Goal: Task Accomplishment & Management: Use online tool/utility

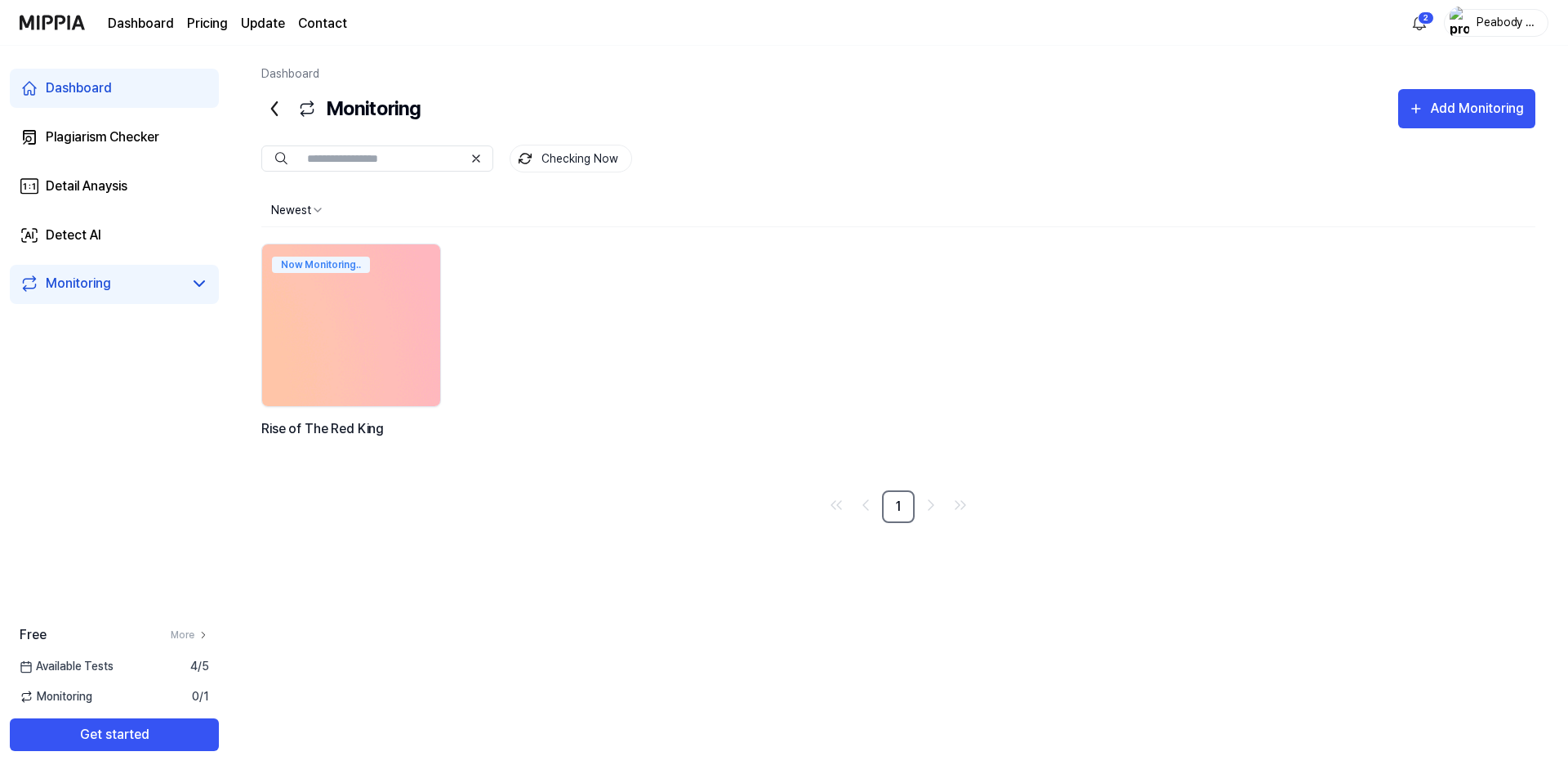
click at [346, 344] on img at bounding box center [352, 325] width 196 height 178
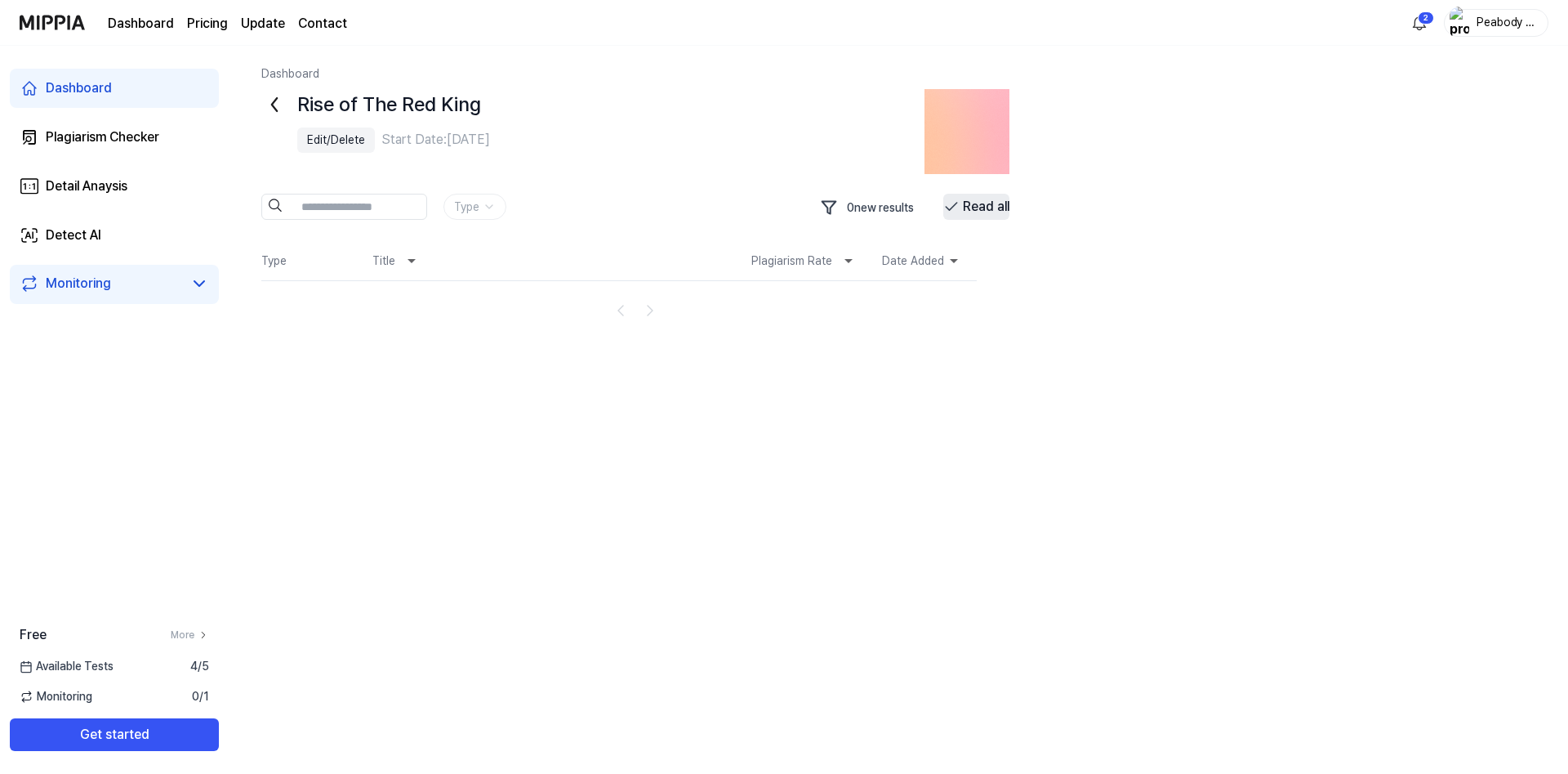
click at [978, 208] on button "Read all" at bounding box center [976, 206] width 66 height 26
click at [89, 279] on div "Monitoring" at bounding box center [78, 283] width 66 height 19
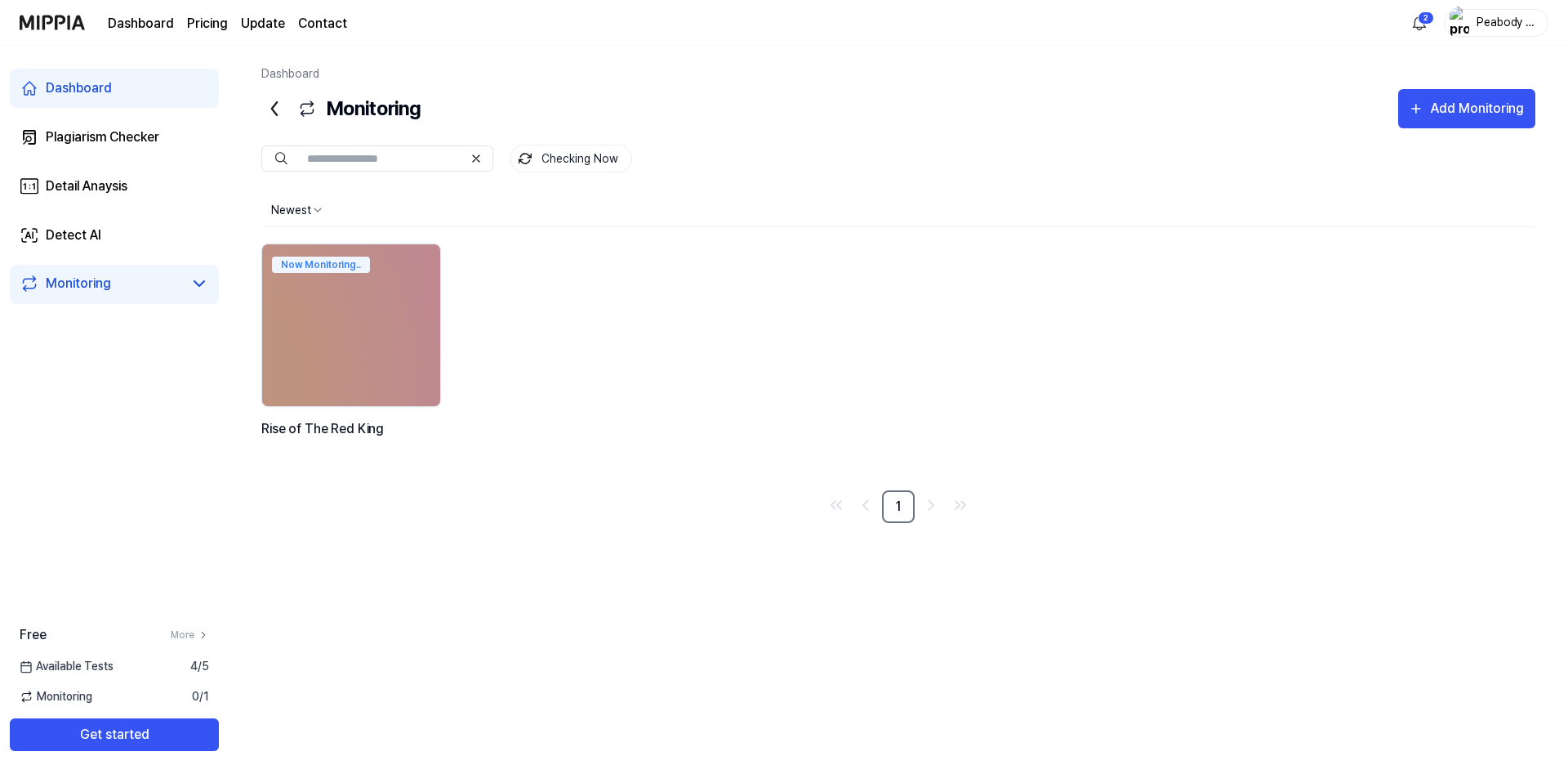
click at [277, 107] on icon at bounding box center [274, 108] width 26 height 26
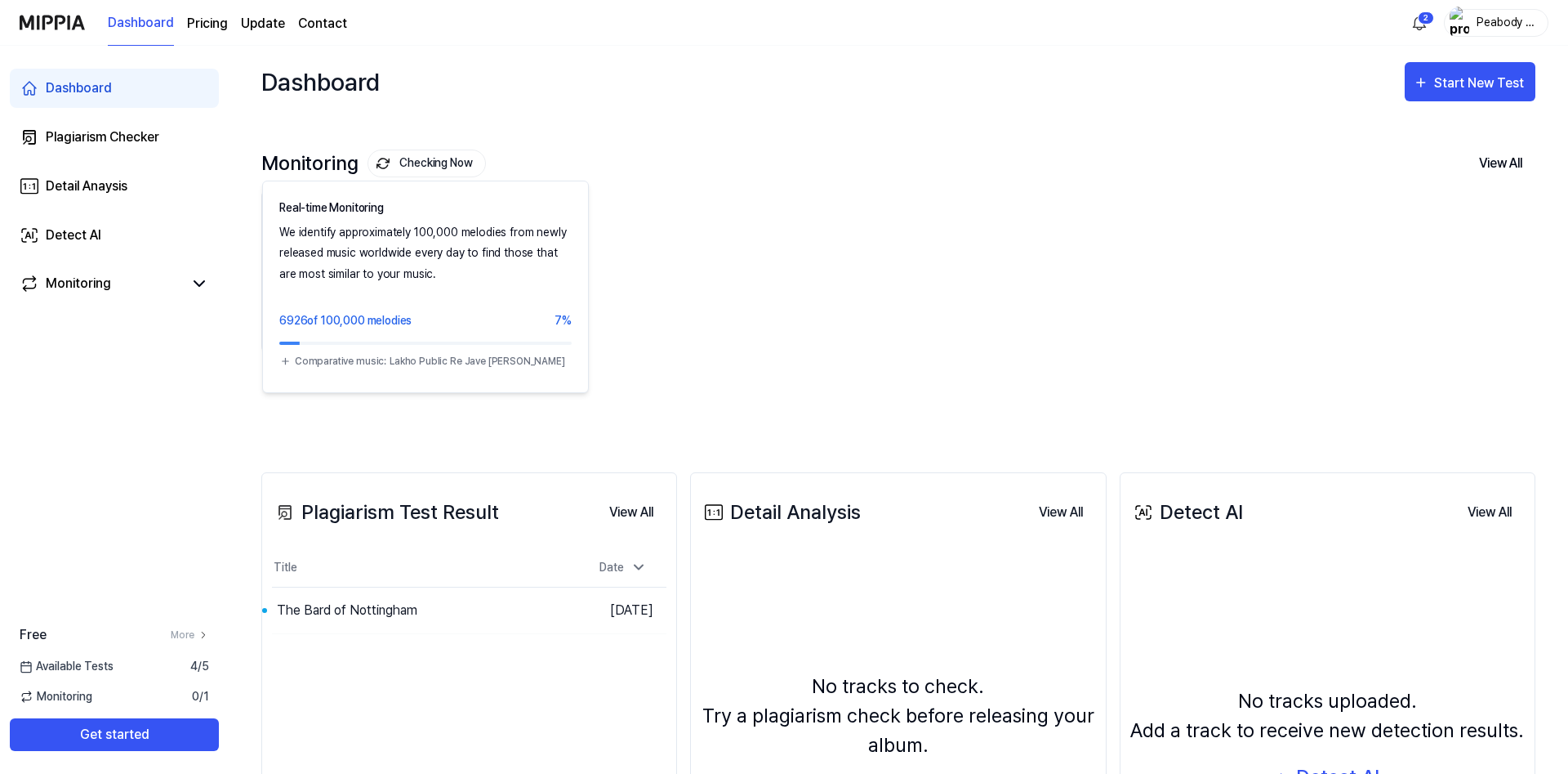
click at [429, 161] on button "Checking Now" at bounding box center [427, 163] width 118 height 28
click at [415, 165] on button "Checking Now" at bounding box center [427, 163] width 118 height 28
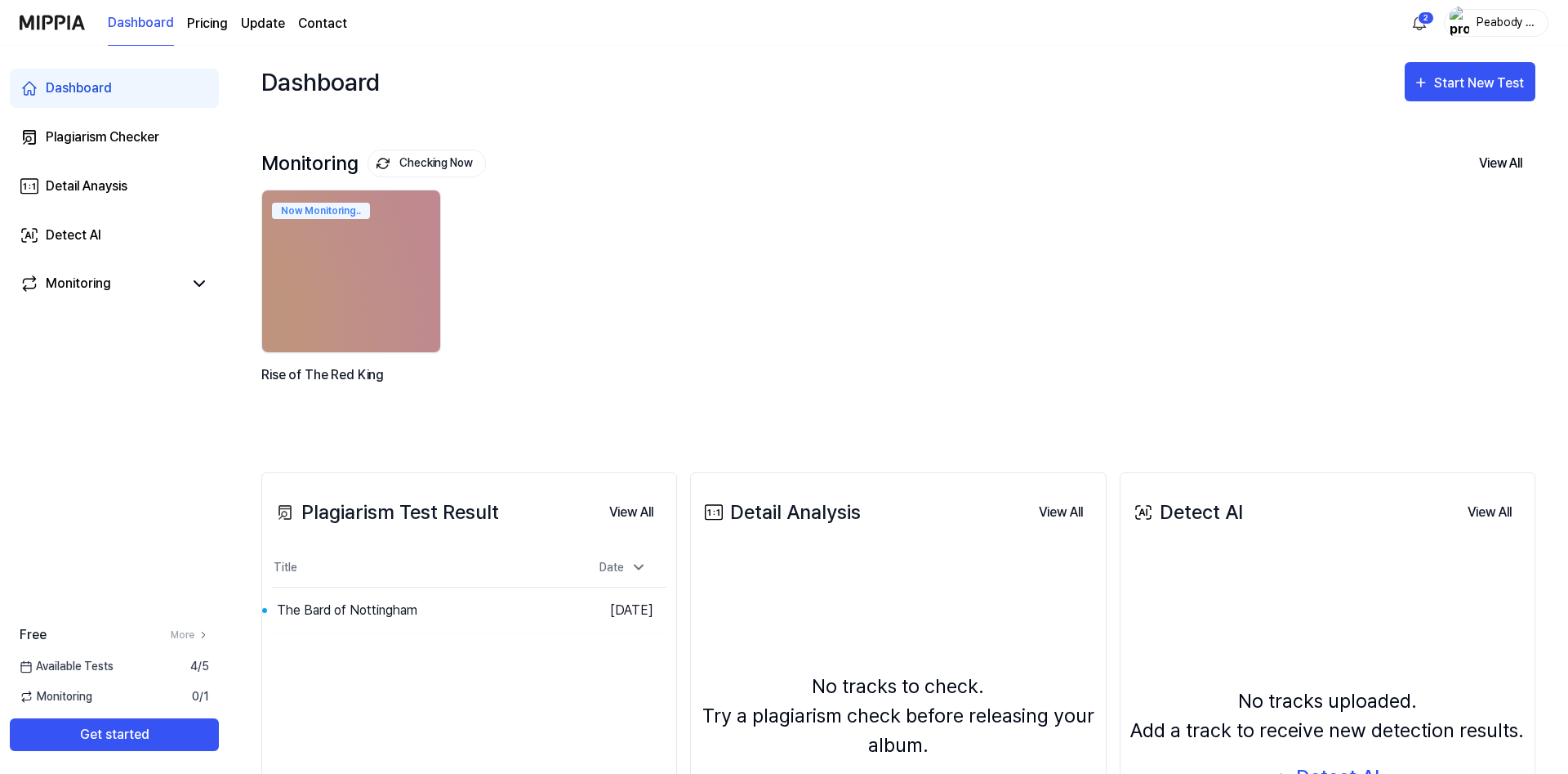
click at [415, 165] on button "Checking Now" at bounding box center [427, 163] width 118 height 28
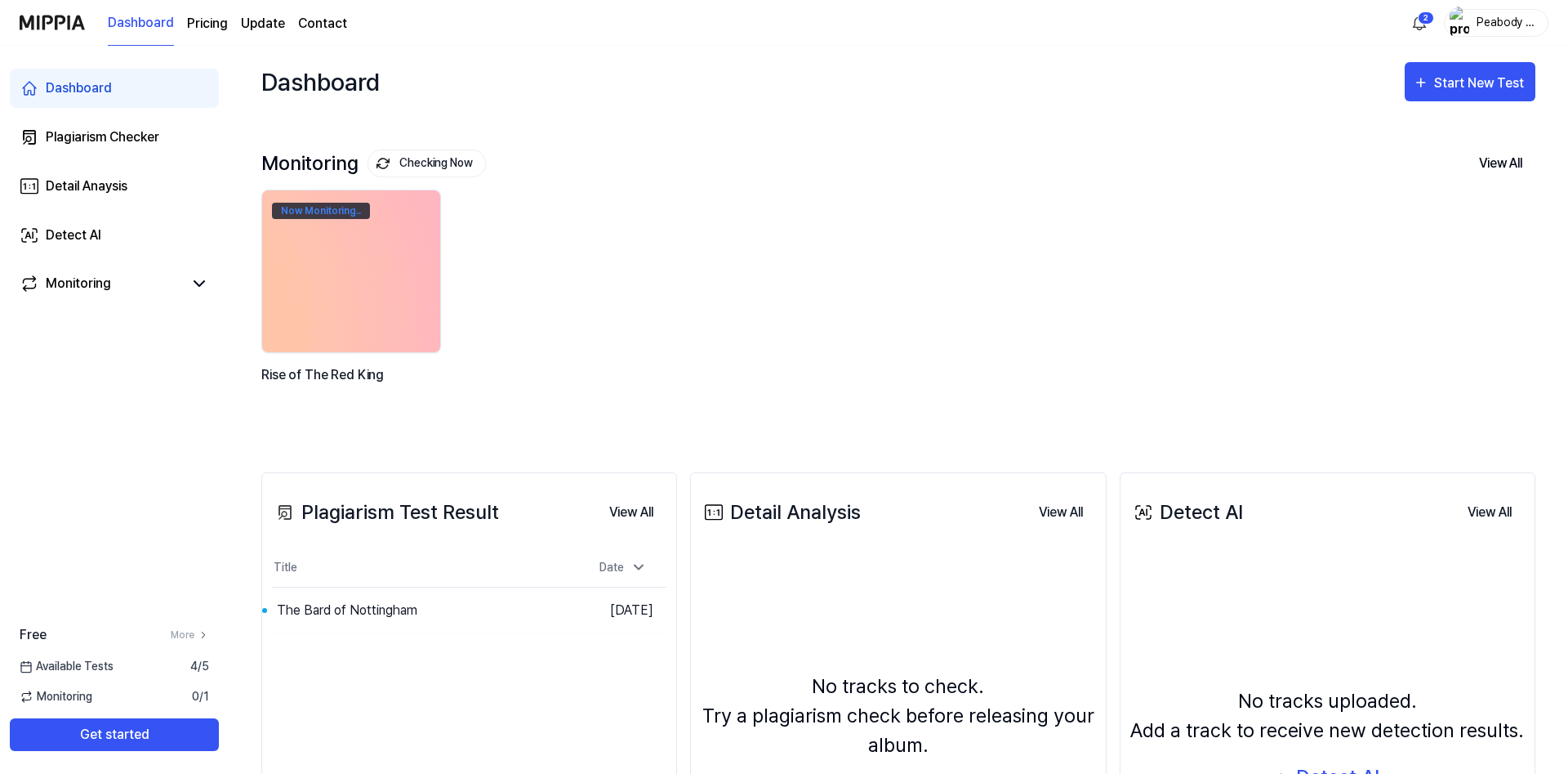
click at [331, 213] on div "Now Monitoring.." at bounding box center [321, 211] width 98 height 17
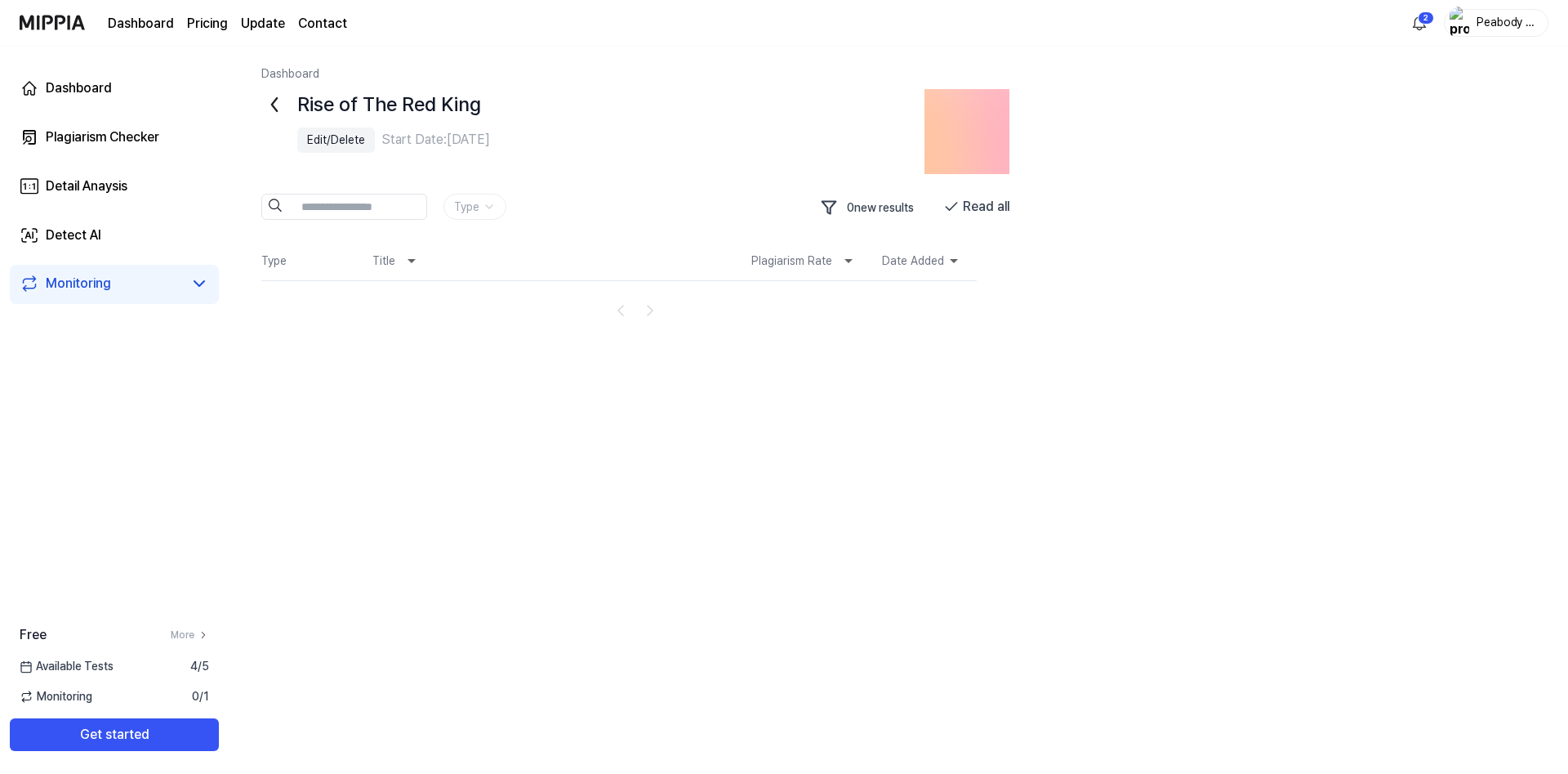
click at [286, 71] on link "Dashboard" at bounding box center [290, 73] width 58 height 13
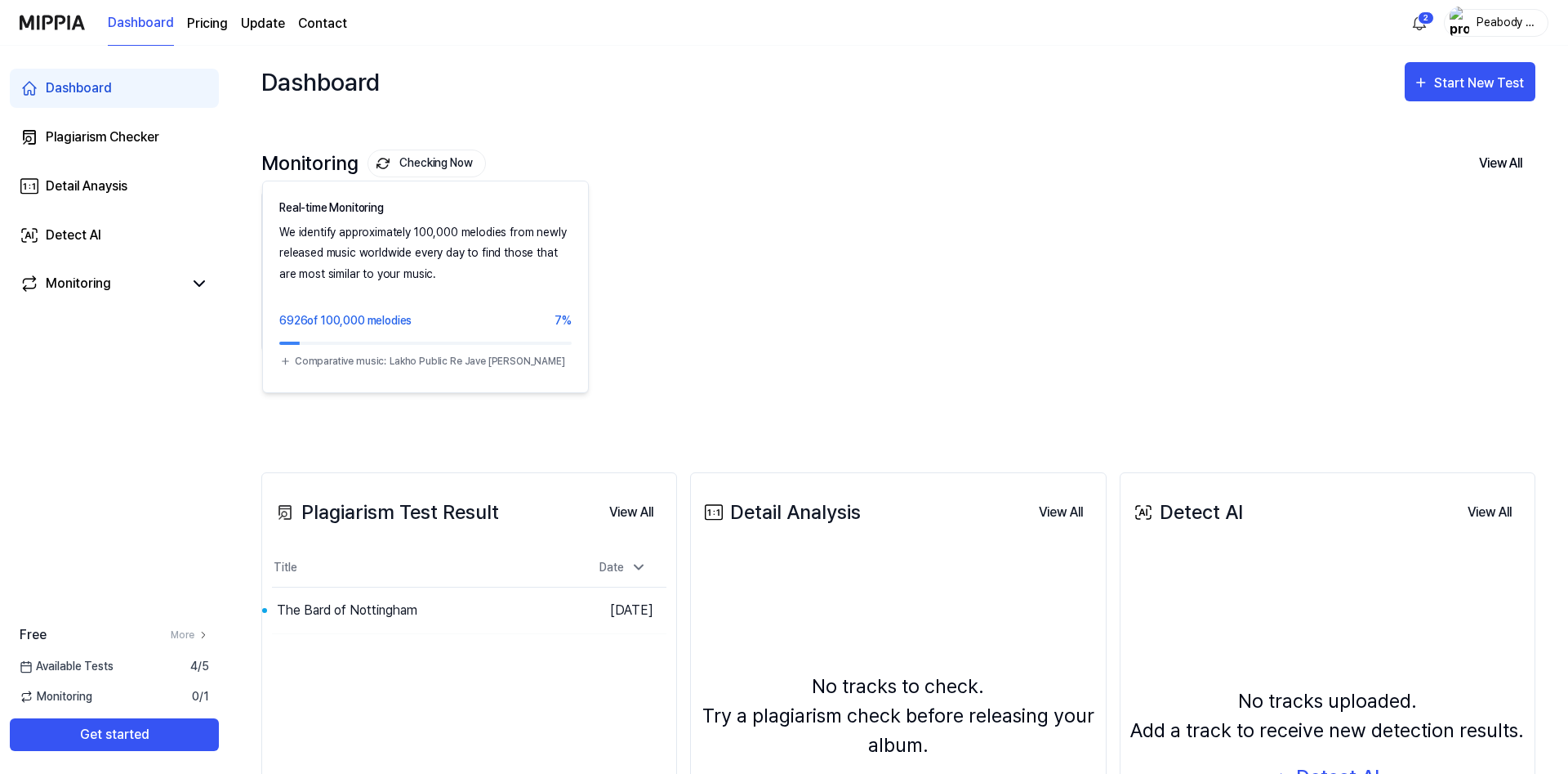
click at [443, 161] on button "Checking Now" at bounding box center [427, 163] width 118 height 28
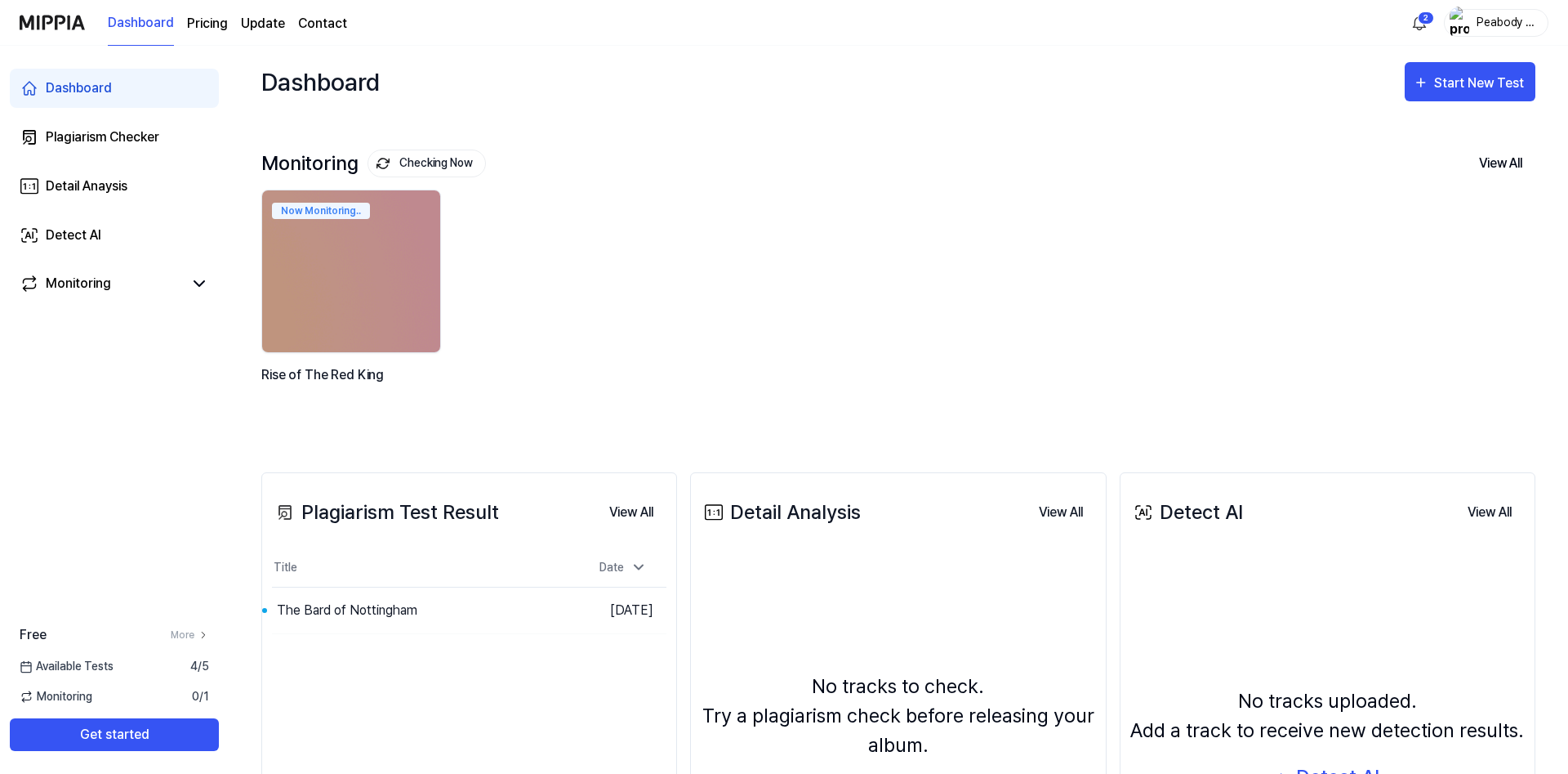
click at [407, 433] on div "Monitoring Checking Now View All Monitoring Now Monitoring.. Rise of The Red Ki…" at bounding box center [898, 279] width 1275 height 322
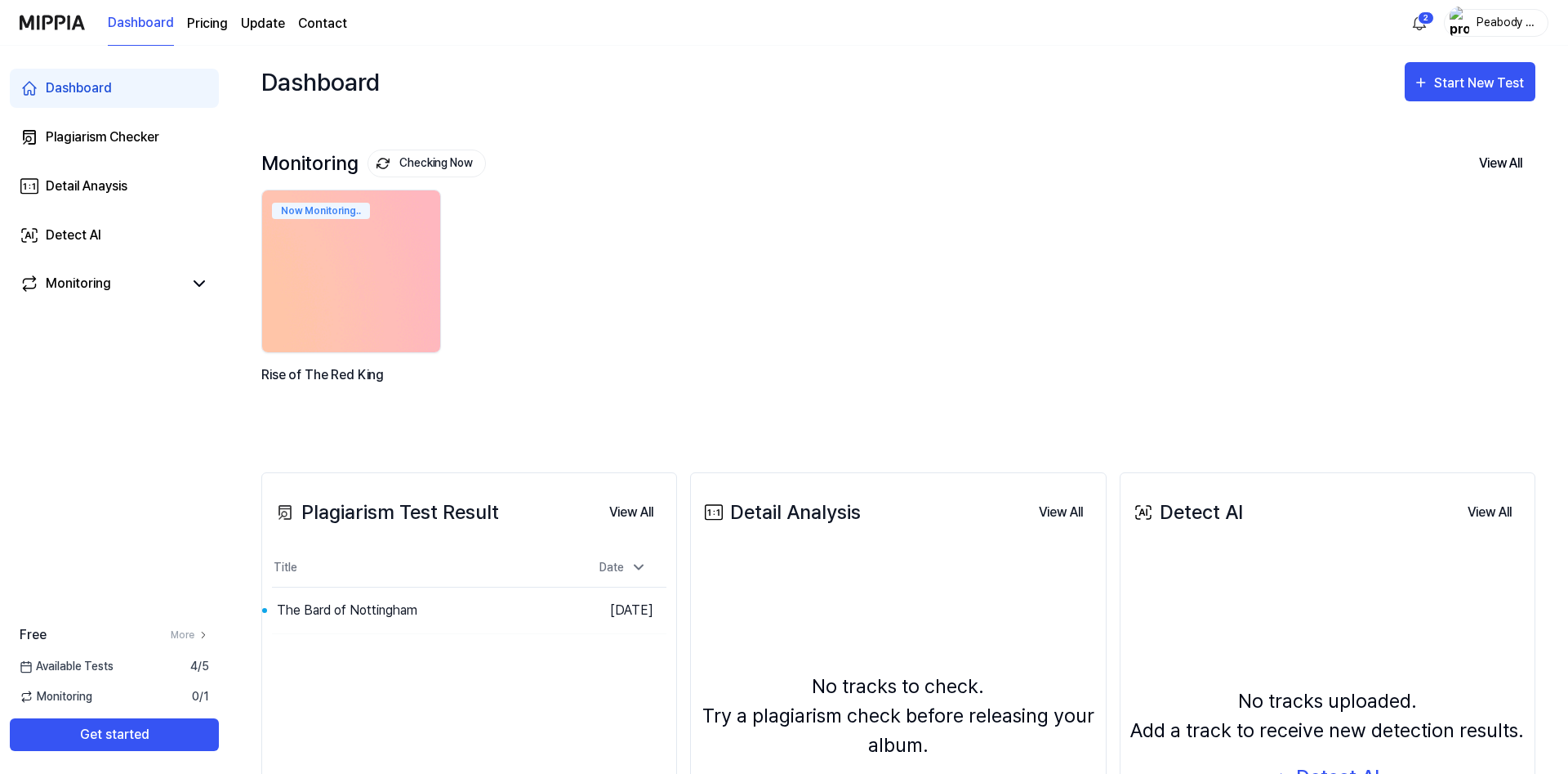
click at [345, 372] on div "Rise of The Red King" at bounding box center [353, 385] width 183 height 42
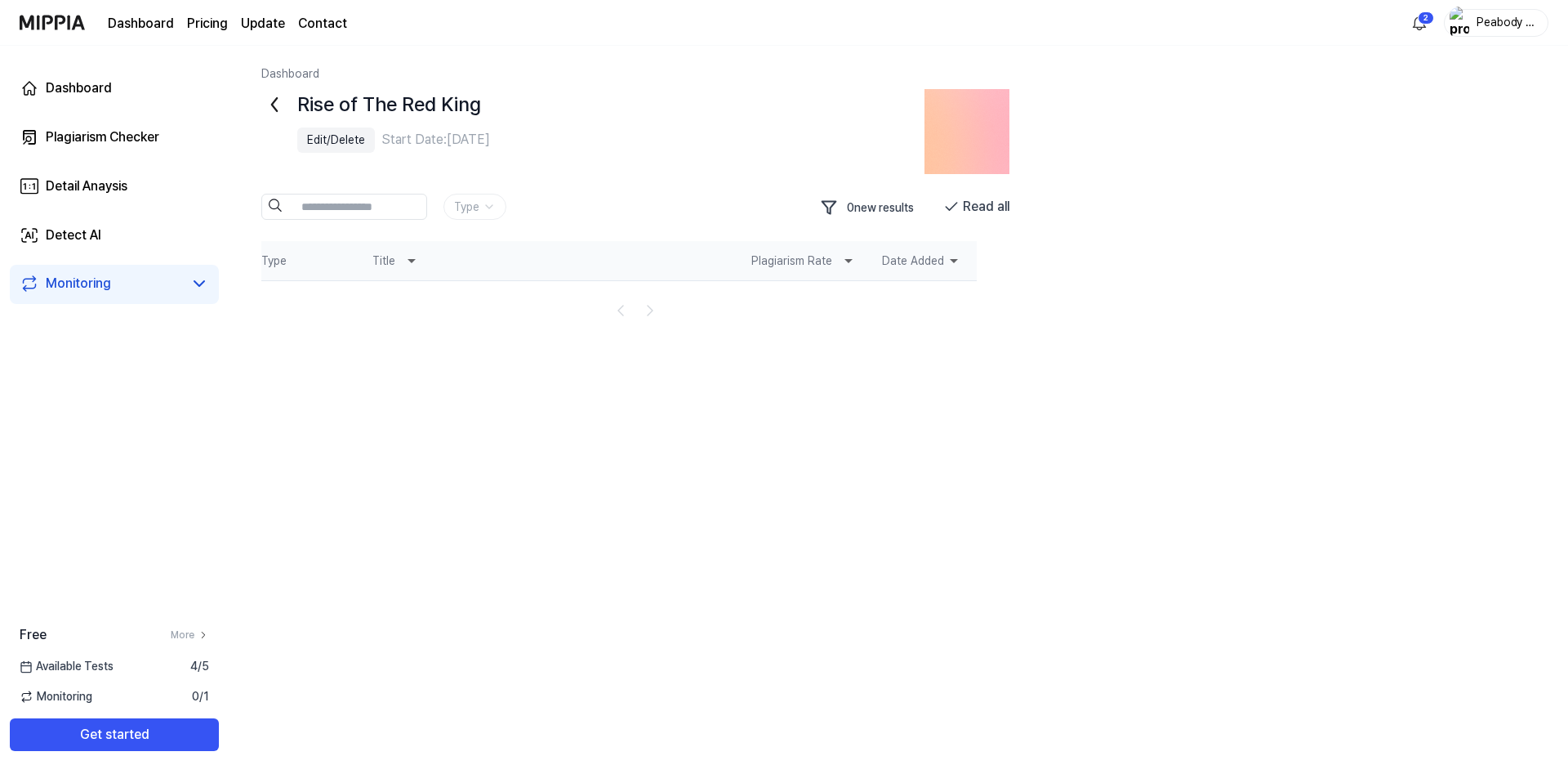
click at [845, 256] on icon at bounding box center [848, 260] width 19 height 19
click at [852, 261] on icon at bounding box center [848, 260] width 19 height 19
click at [954, 262] on icon at bounding box center [953, 261] width 8 height 4
click at [865, 205] on button "0 new results" at bounding box center [870, 207] width 115 height 28
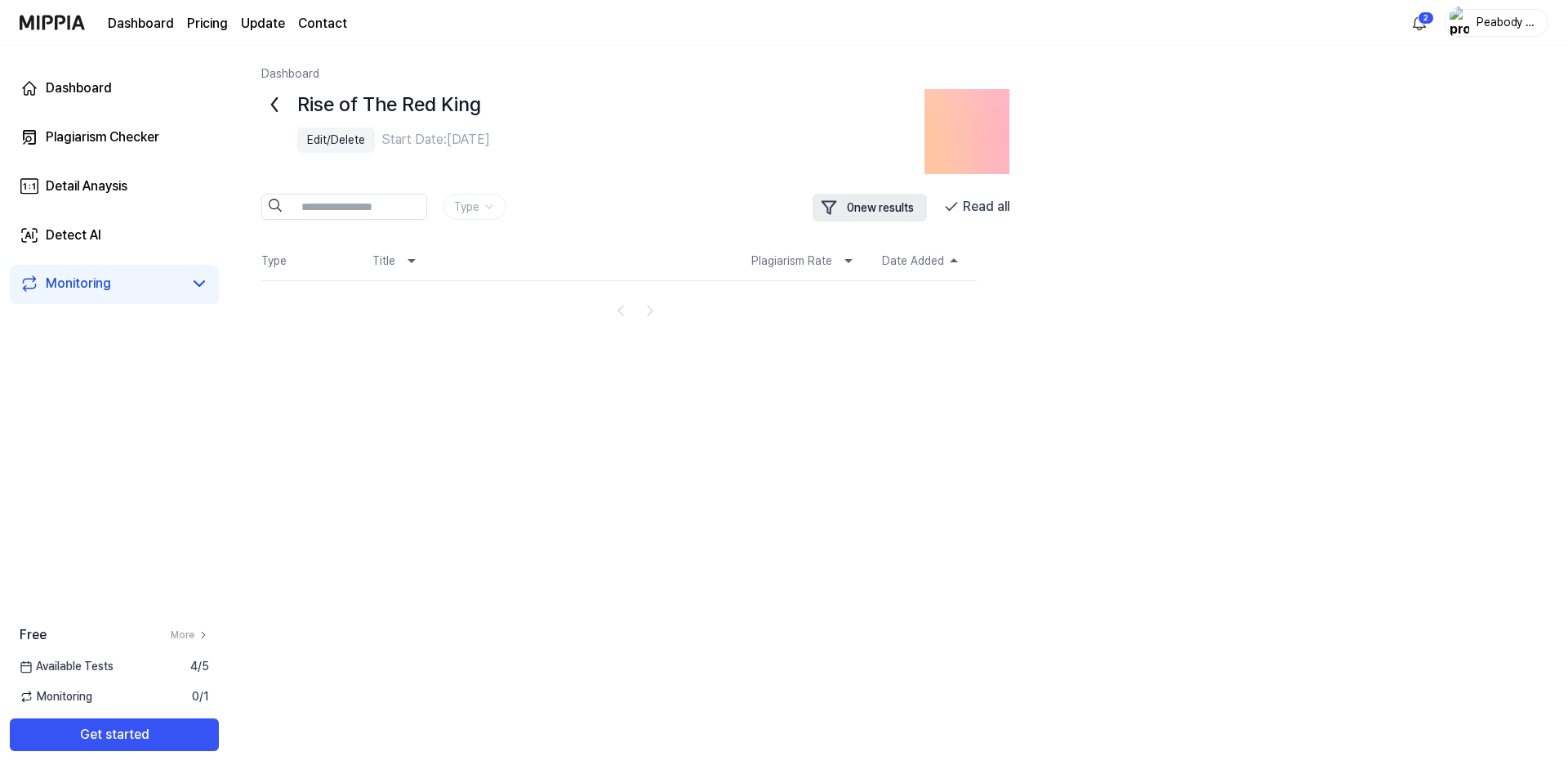
click at [872, 205] on button "0 new results" at bounding box center [870, 207] width 115 height 28
click at [93, 138] on div "Plagiarism Checker" at bounding box center [102, 137] width 114 height 19
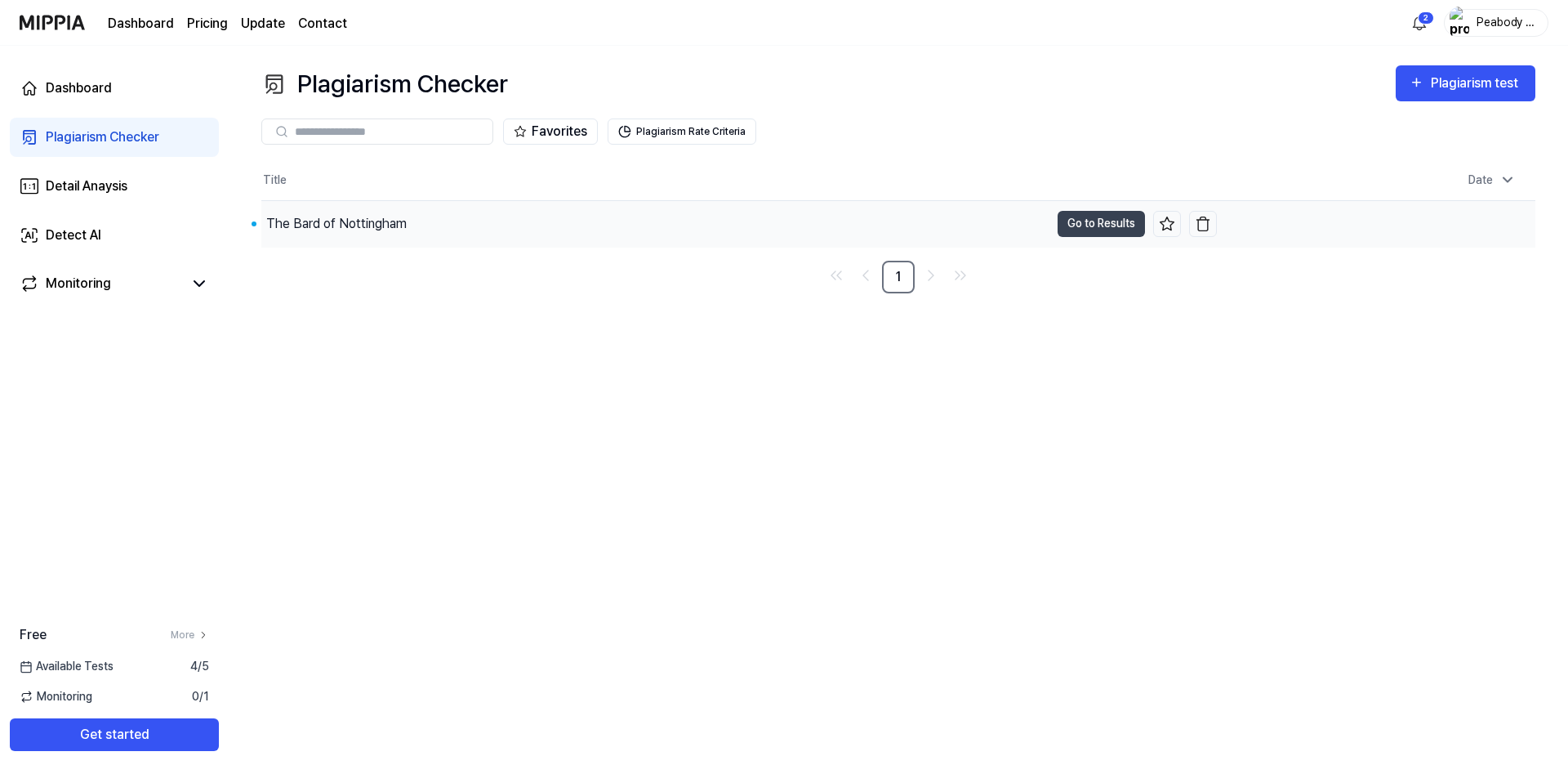
click at [304, 218] on div "The Bard of Nottingham" at bounding box center [337, 223] width 141 height 19
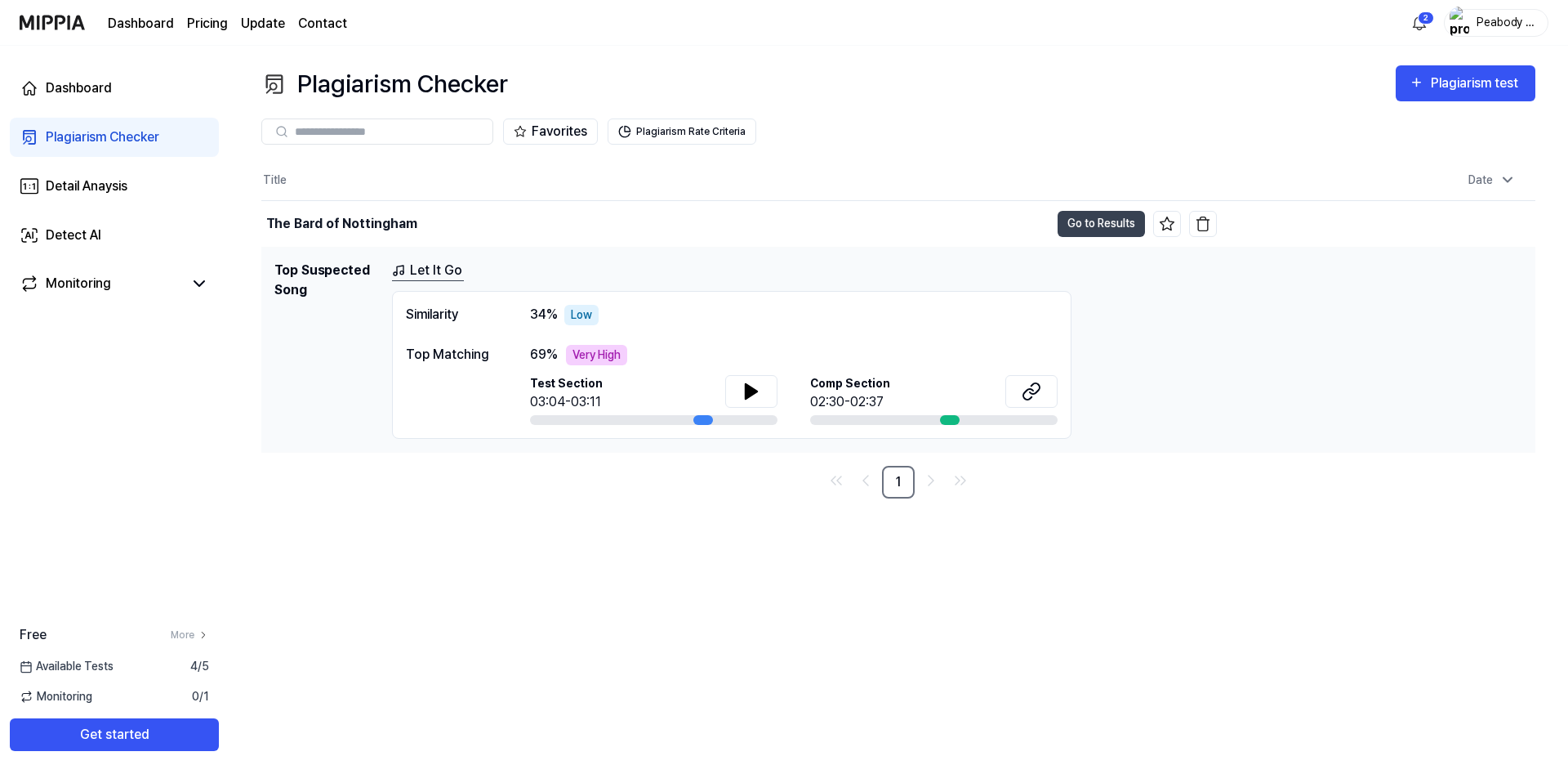
click at [421, 273] on link "Let It Go" at bounding box center [429, 271] width 72 height 20
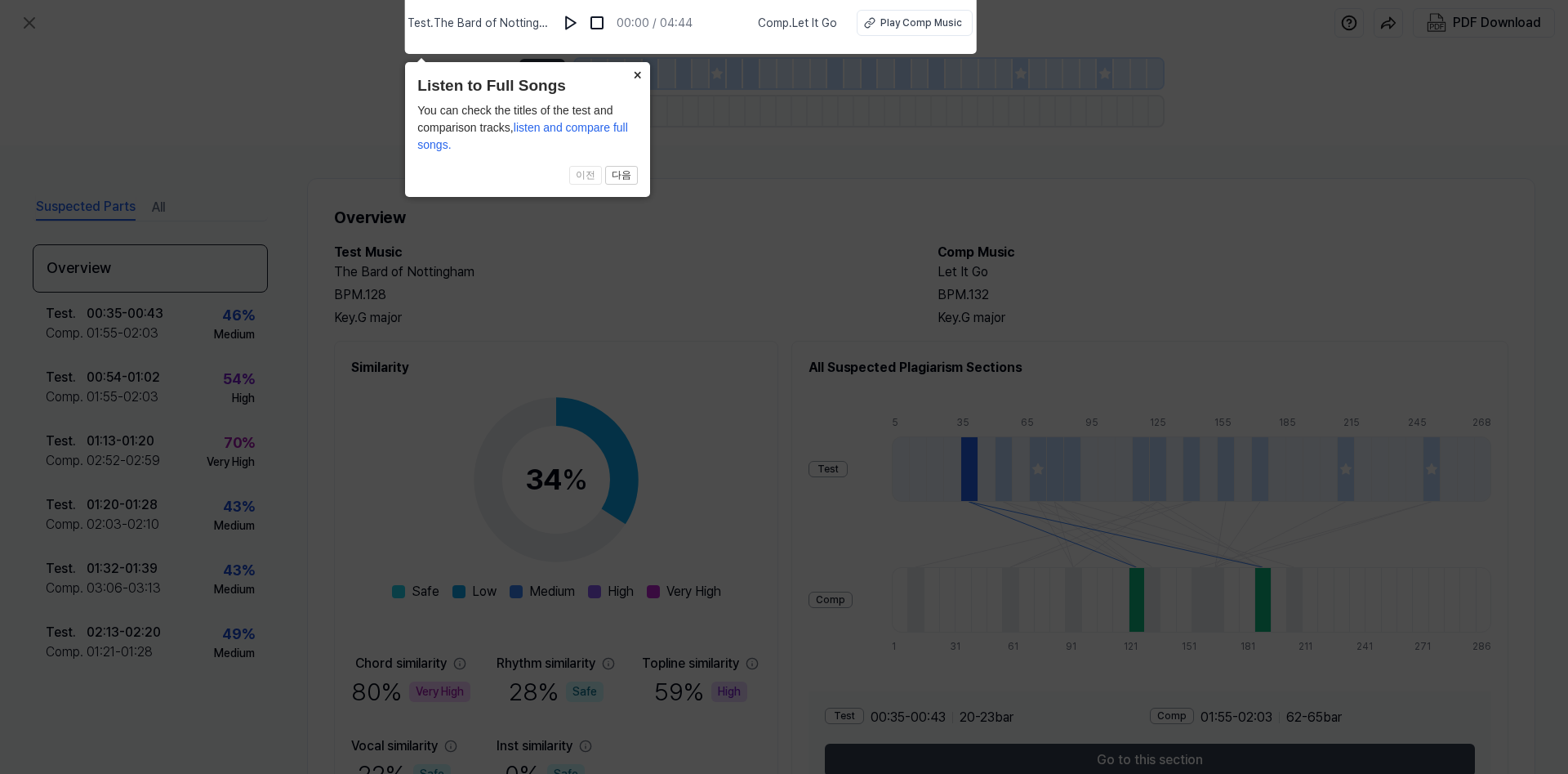
click at [638, 72] on button "×" at bounding box center [637, 73] width 26 height 23
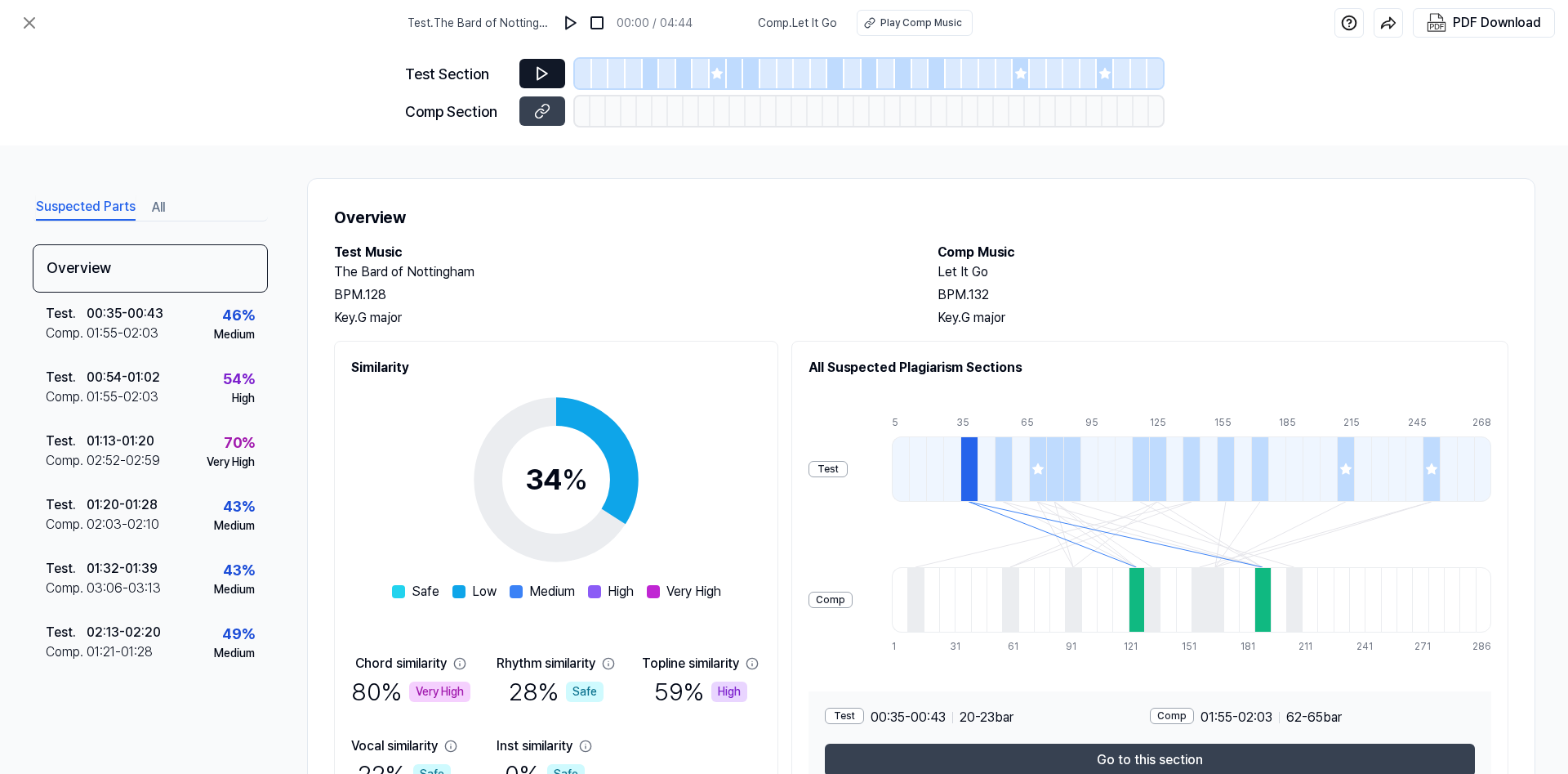
click at [540, 72] on icon at bounding box center [542, 74] width 17 height 17
click at [542, 69] on icon at bounding box center [542, 74] width 17 height 17
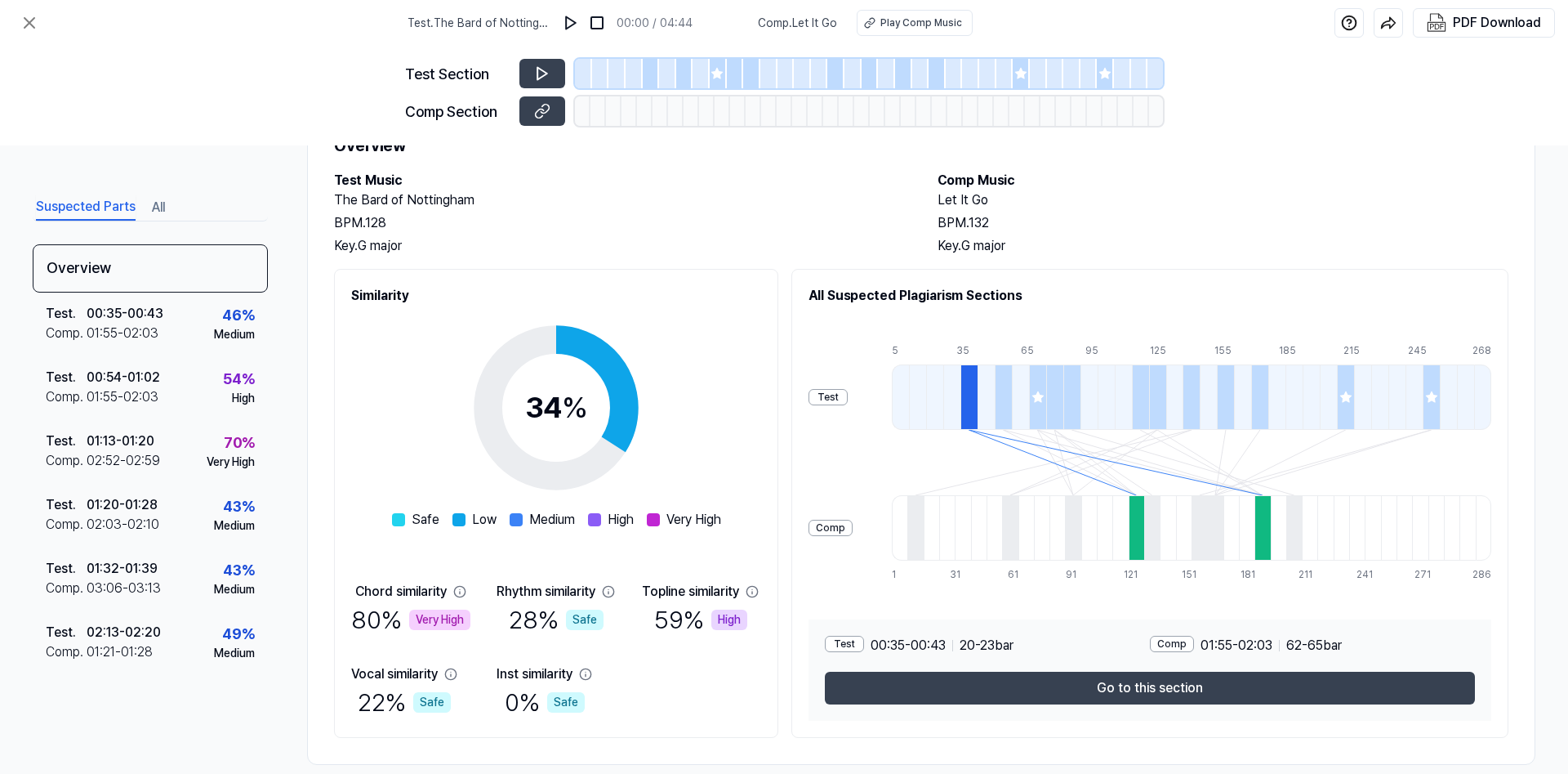
scroll to position [95, 0]
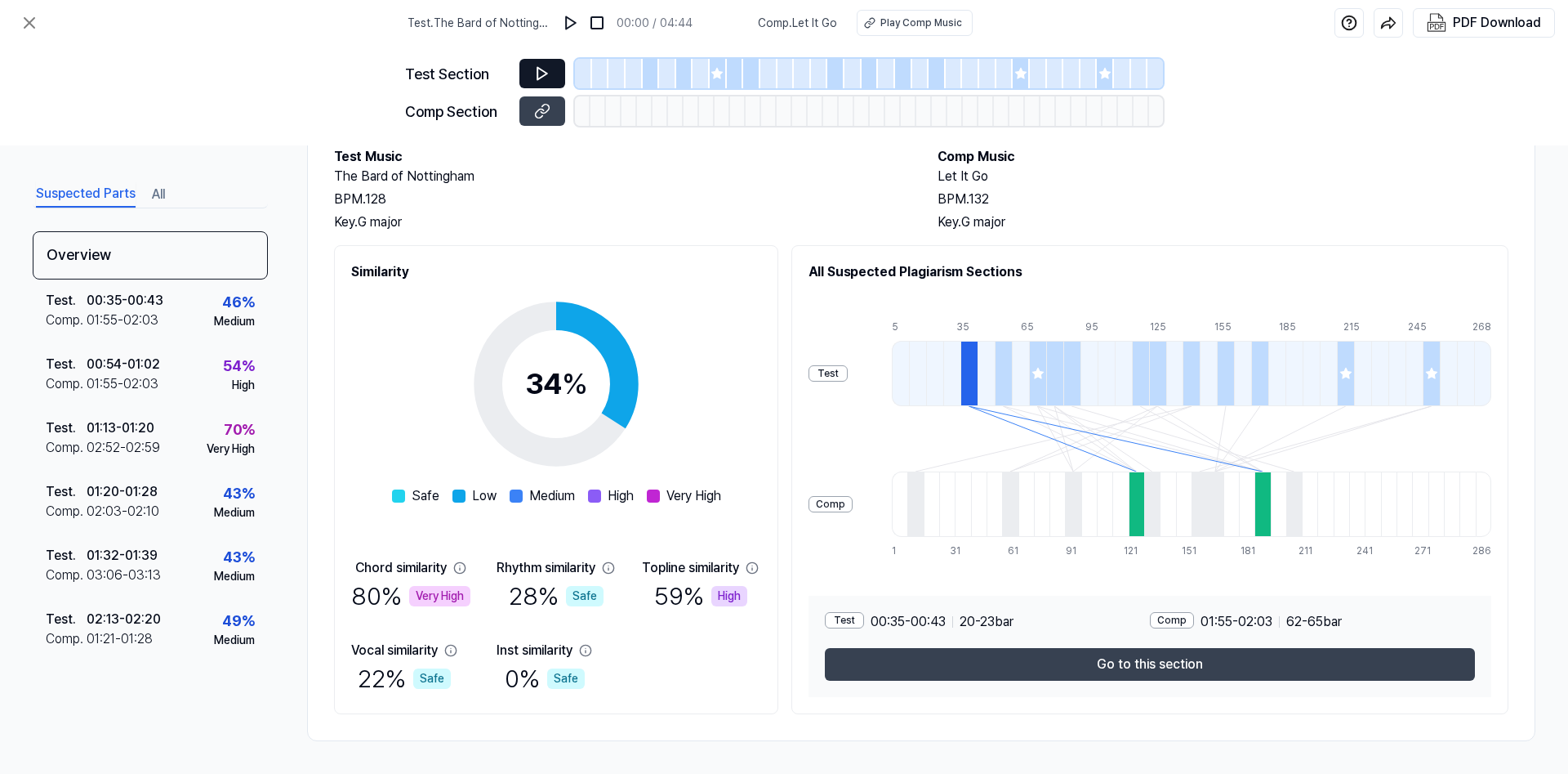
click at [529, 62] on button at bounding box center [541, 74] width 45 height 30
click at [537, 107] on icon at bounding box center [542, 111] width 17 height 17
click at [545, 65] on button at bounding box center [541, 74] width 45 height 30
click at [738, 69] on div at bounding box center [735, 74] width 18 height 30
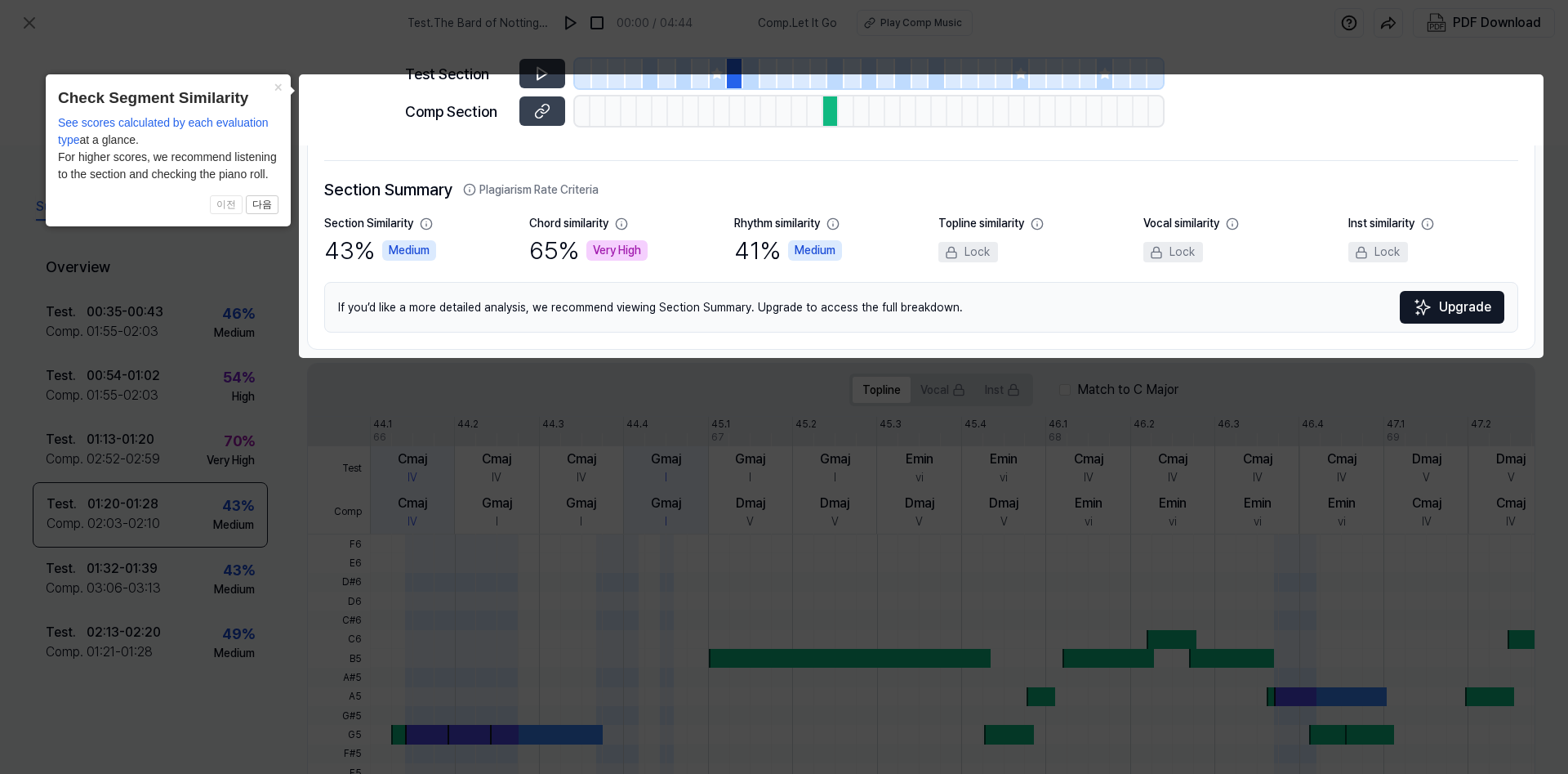
click at [541, 73] on icon at bounding box center [784, 387] width 1568 height 774
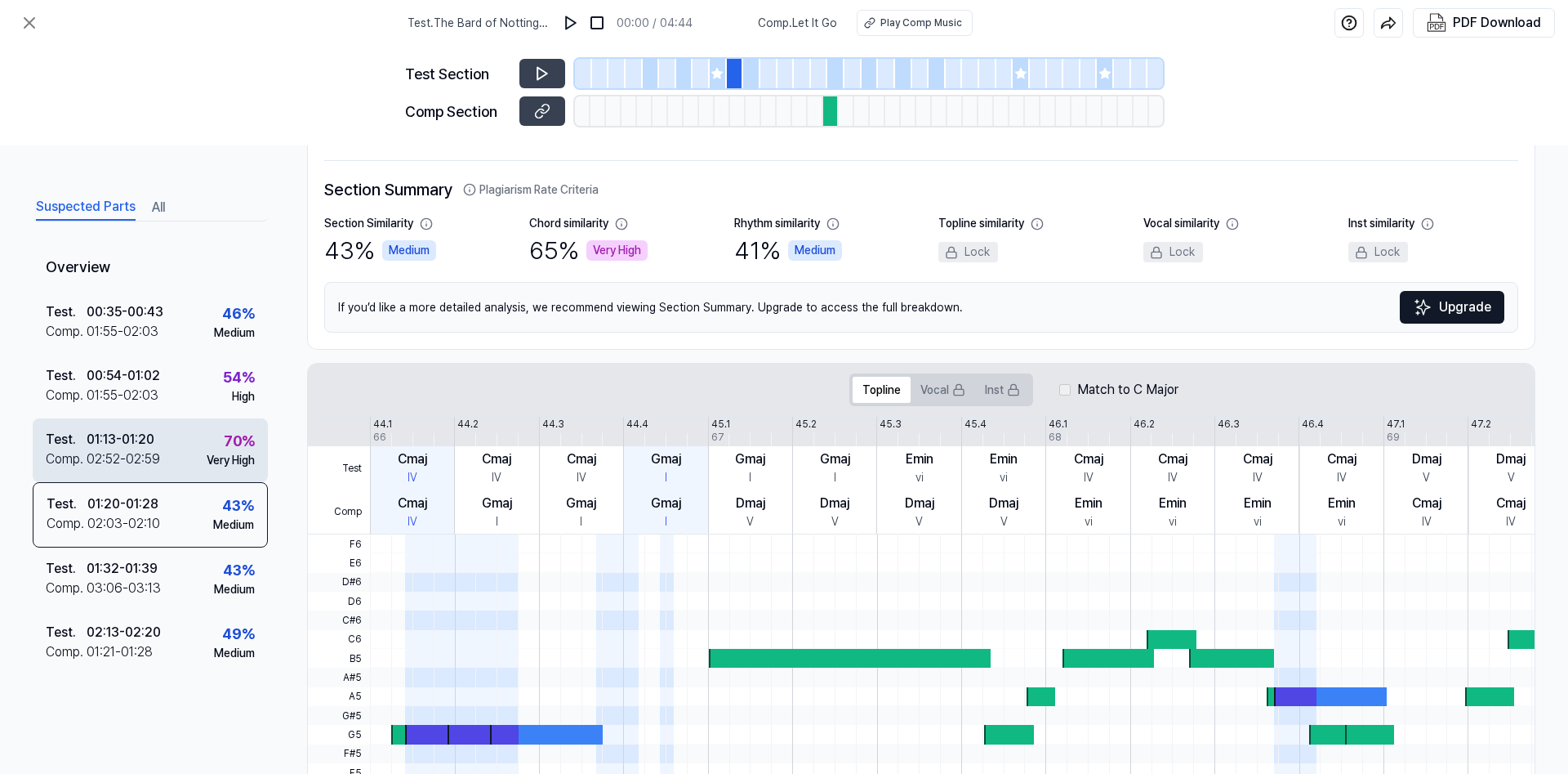
click at [237, 448] on div "70 %" at bounding box center [240, 441] width 31 height 22
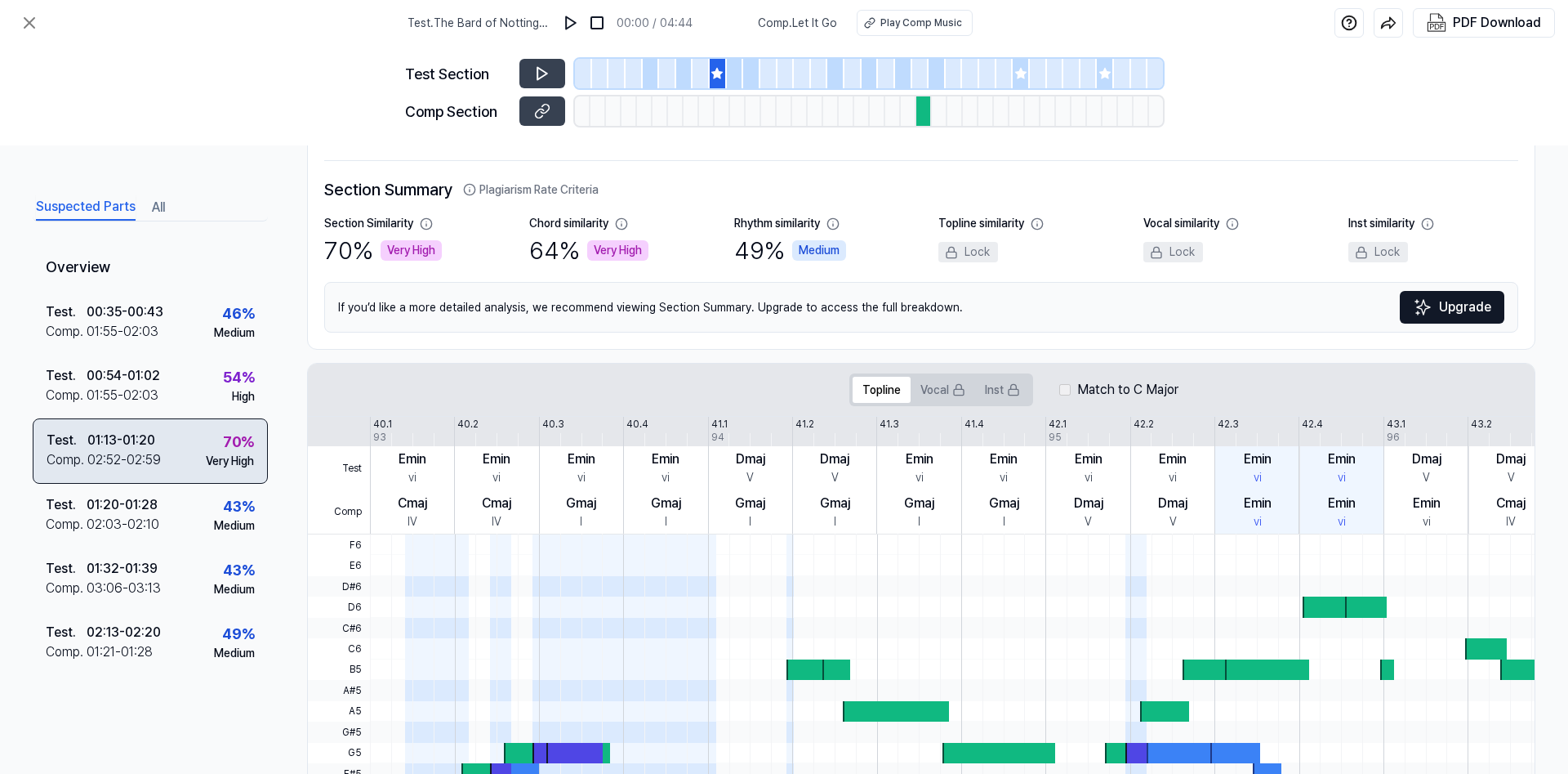
click at [237, 448] on div "70 %" at bounding box center [239, 442] width 31 height 22
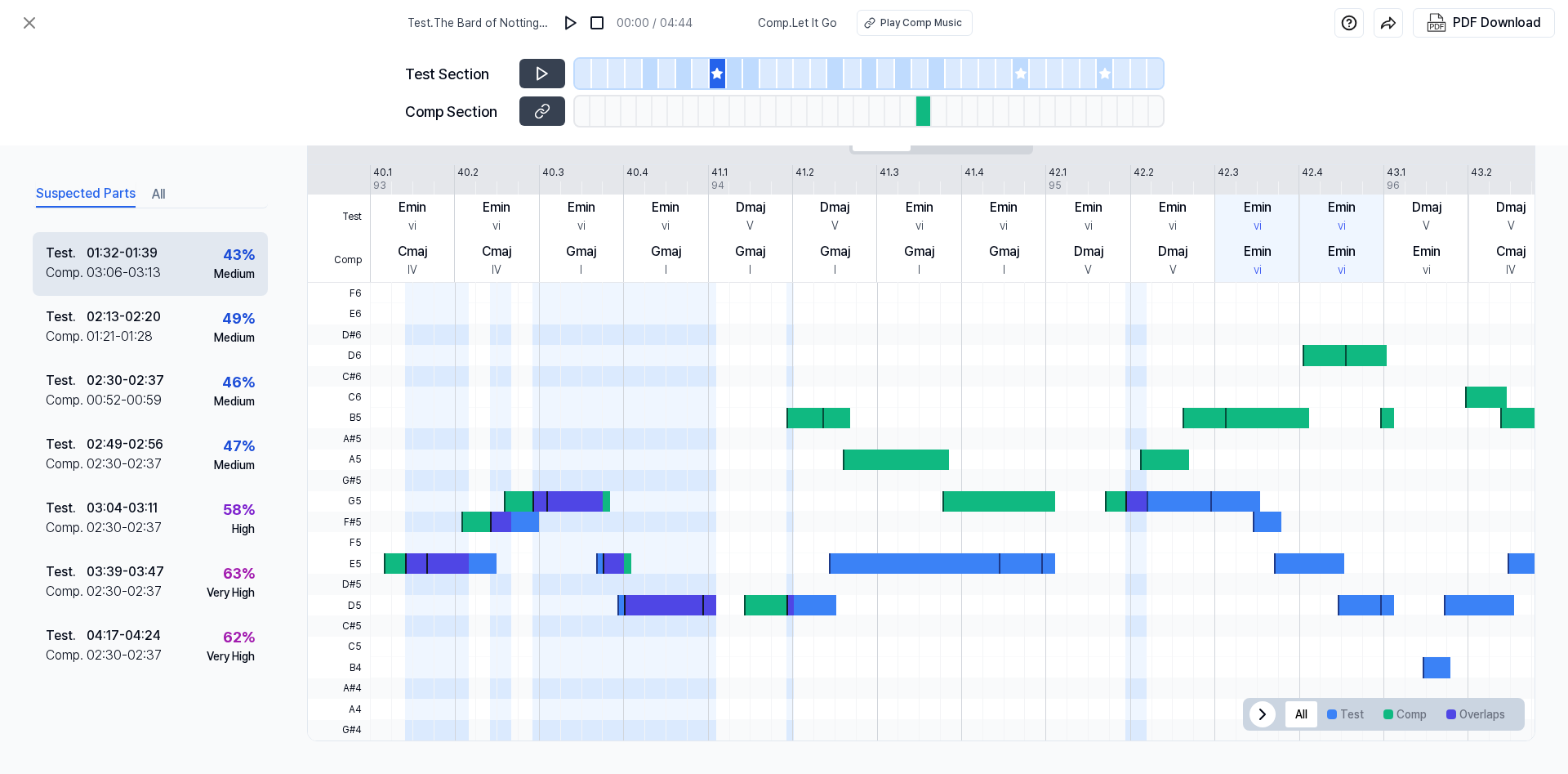
scroll to position [307, 0]
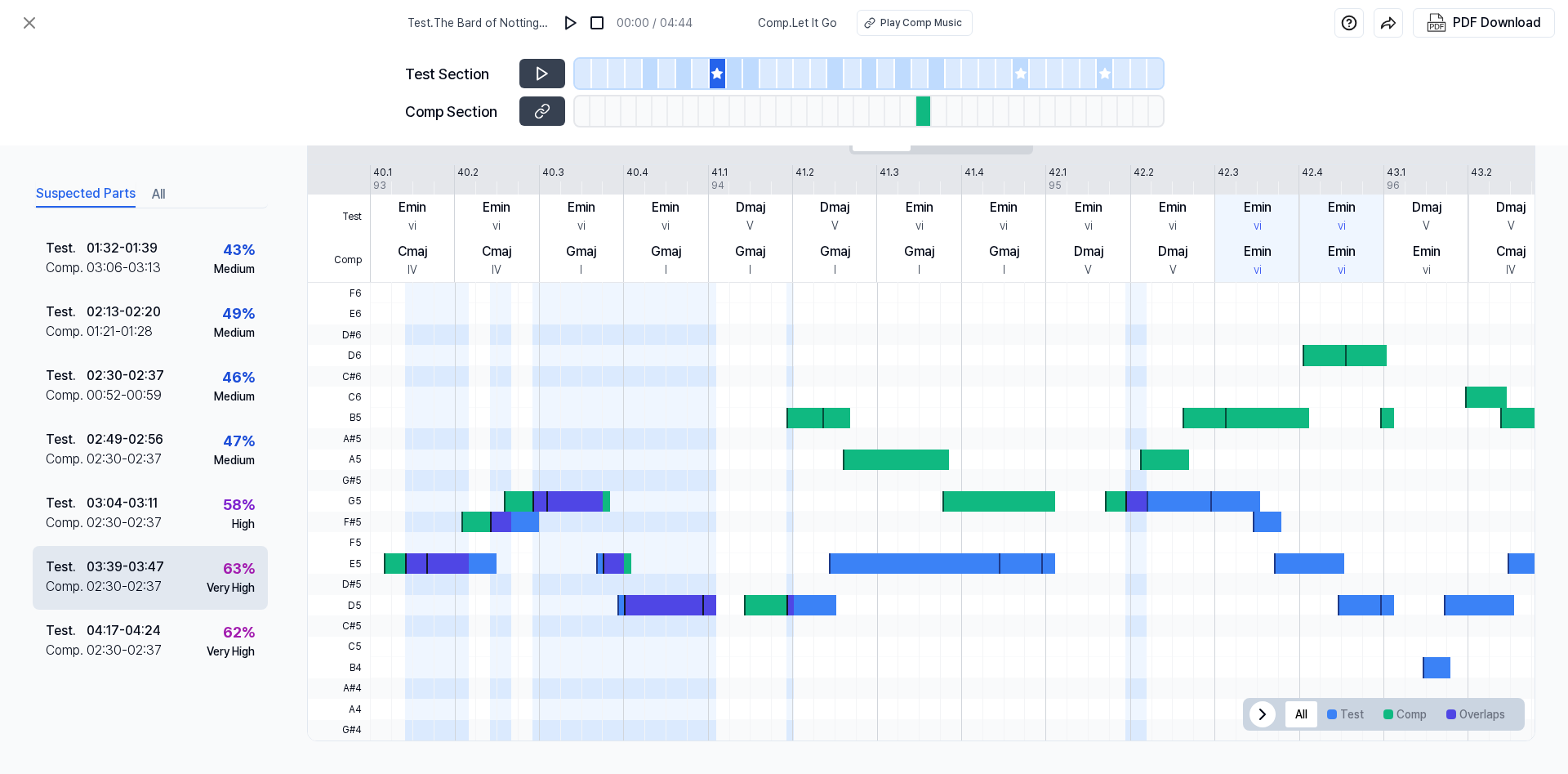
click at [232, 582] on div "Very High" at bounding box center [230, 588] width 48 height 18
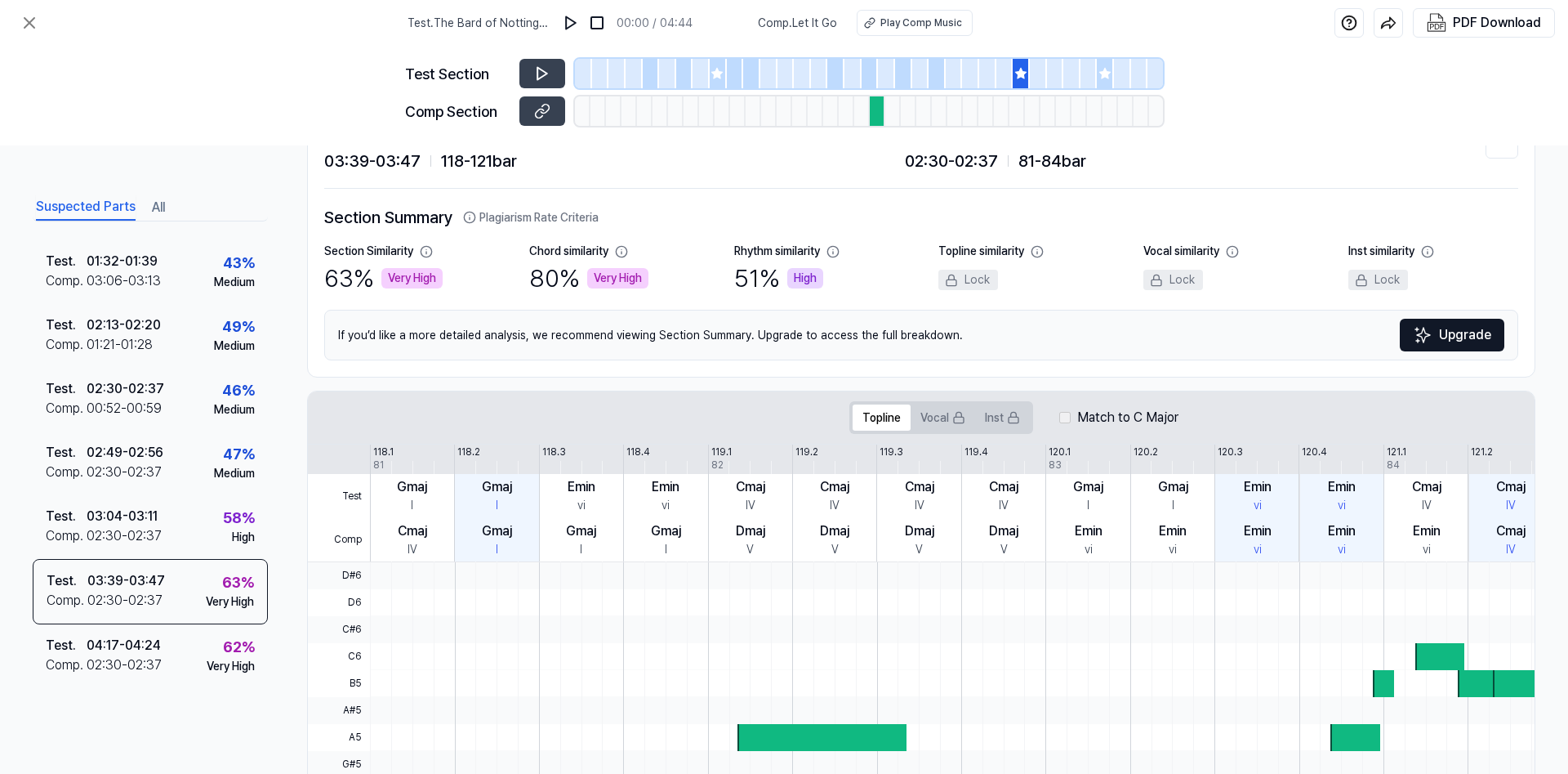
scroll to position [0, 0]
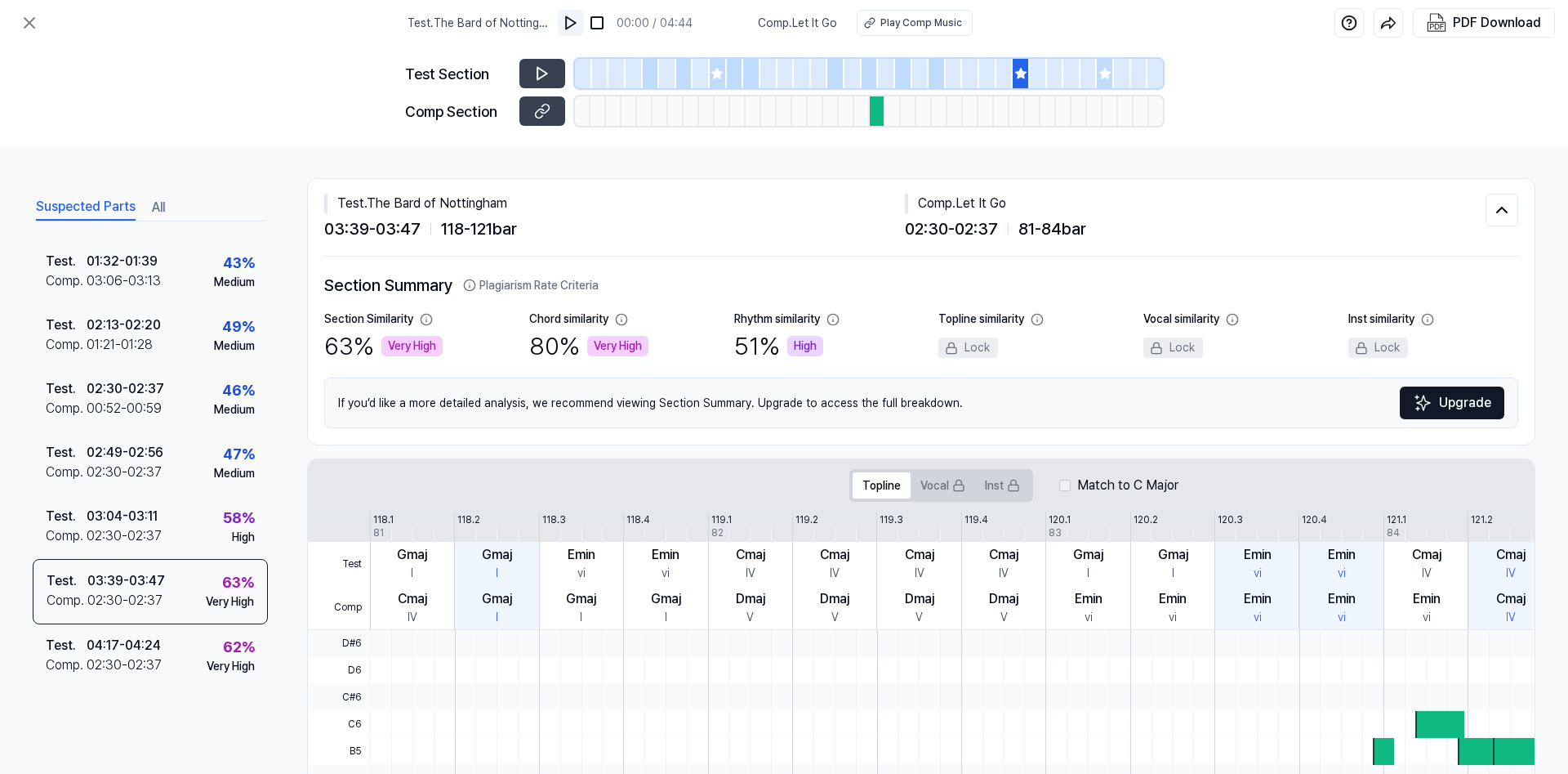
click at [575, 24] on img at bounding box center [571, 23] width 17 height 17
click at [602, 24] on img at bounding box center [599, 23] width 17 height 17
click at [877, 19] on button "Play Comp Music" at bounding box center [915, 23] width 116 height 26
click at [541, 113] on icon at bounding box center [542, 111] width 17 height 17
click at [33, 28] on icon at bounding box center [29, 22] width 10 height 10
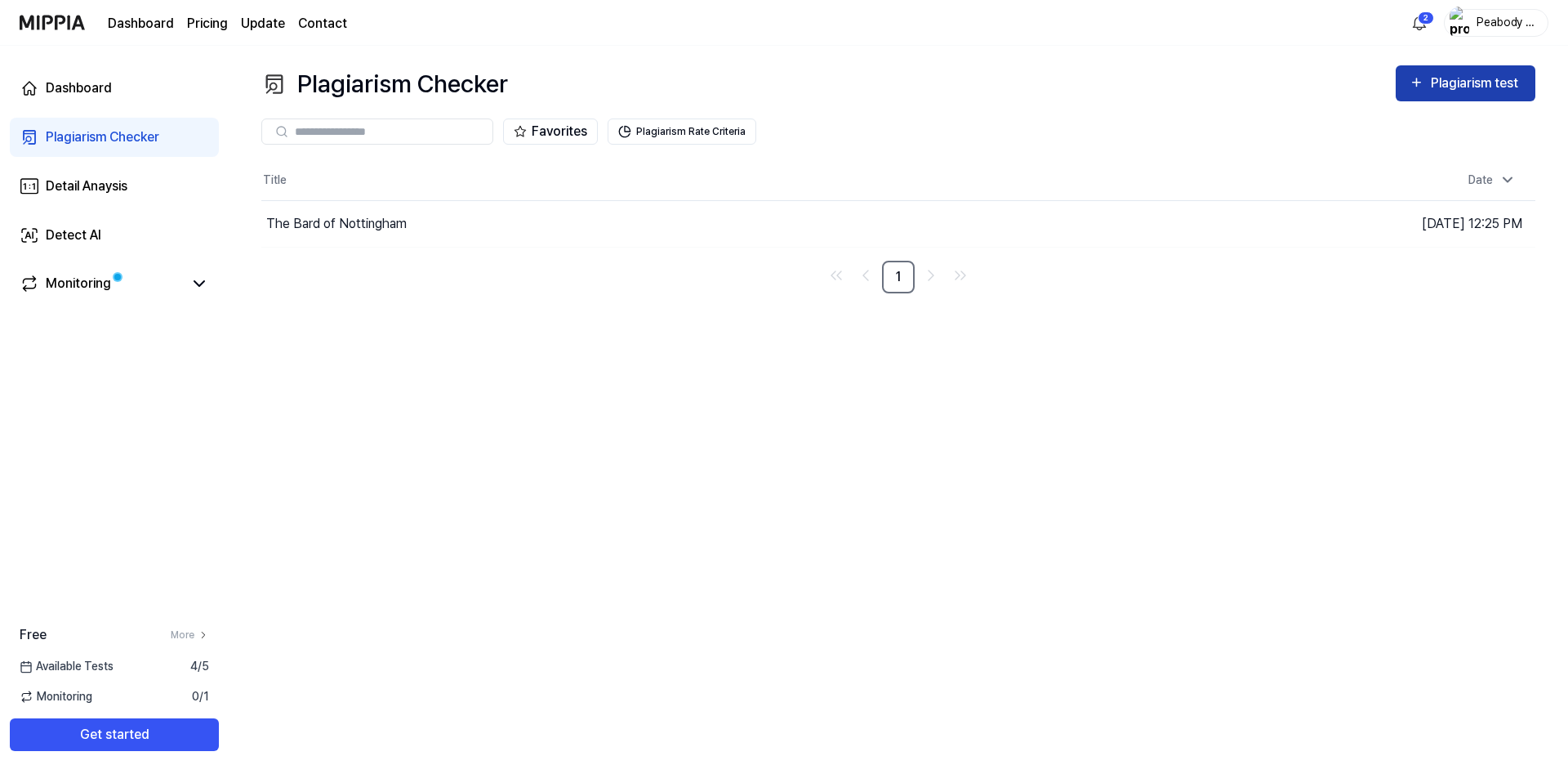
click at [1471, 89] on div "Plagiarism test" at bounding box center [1476, 83] width 92 height 21
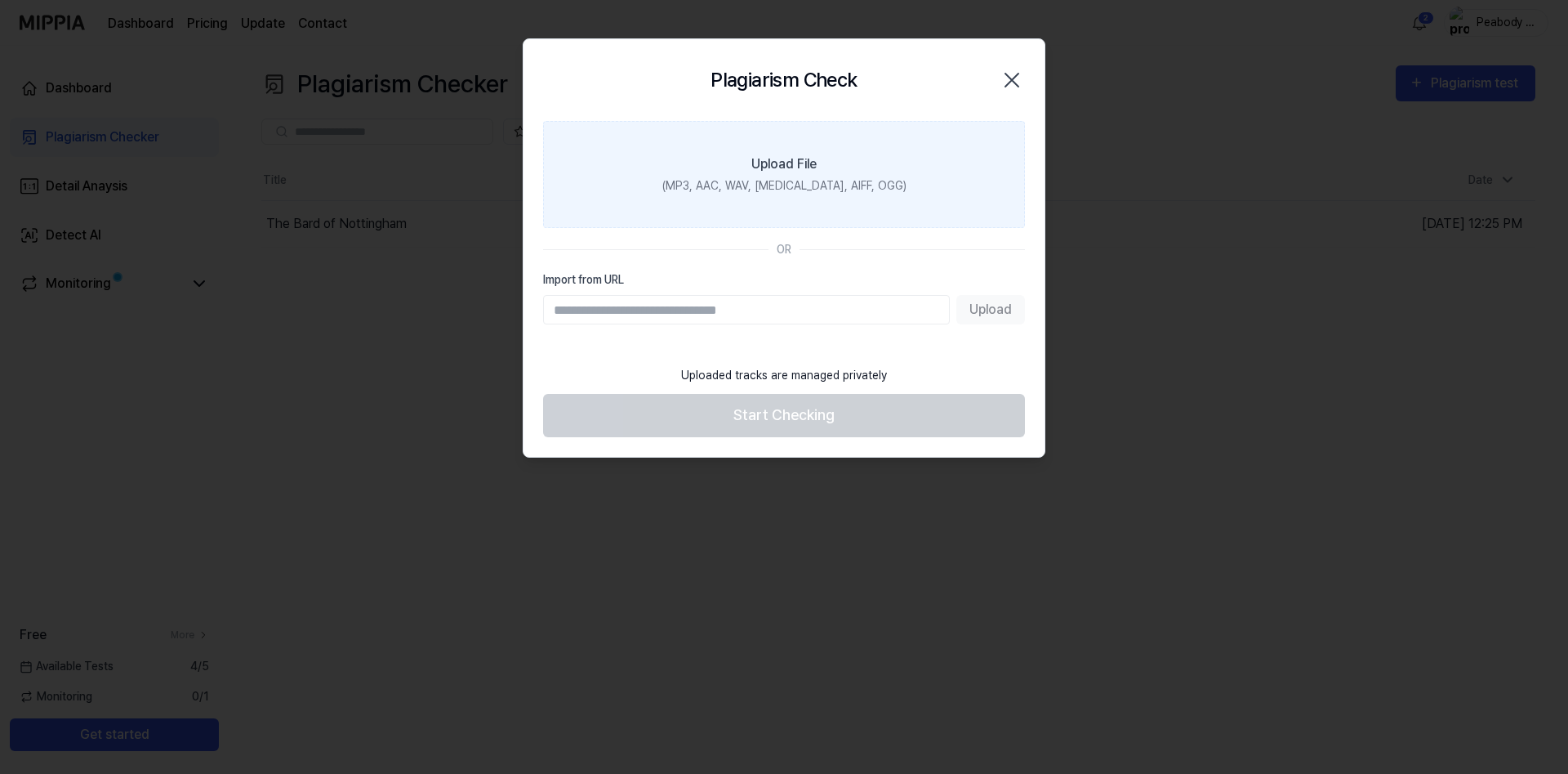
click at [764, 177] on label "Upload File (MP3, AAC, WAV, [MEDICAL_DATA], AIFF, OGG)" at bounding box center [784, 175] width 482 height 107
click at [0, 0] on input "Upload File (MP3, AAC, WAV, [MEDICAL_DATA], AIFF, OGG)" at bounding box center [0, 0] width 0 height 0
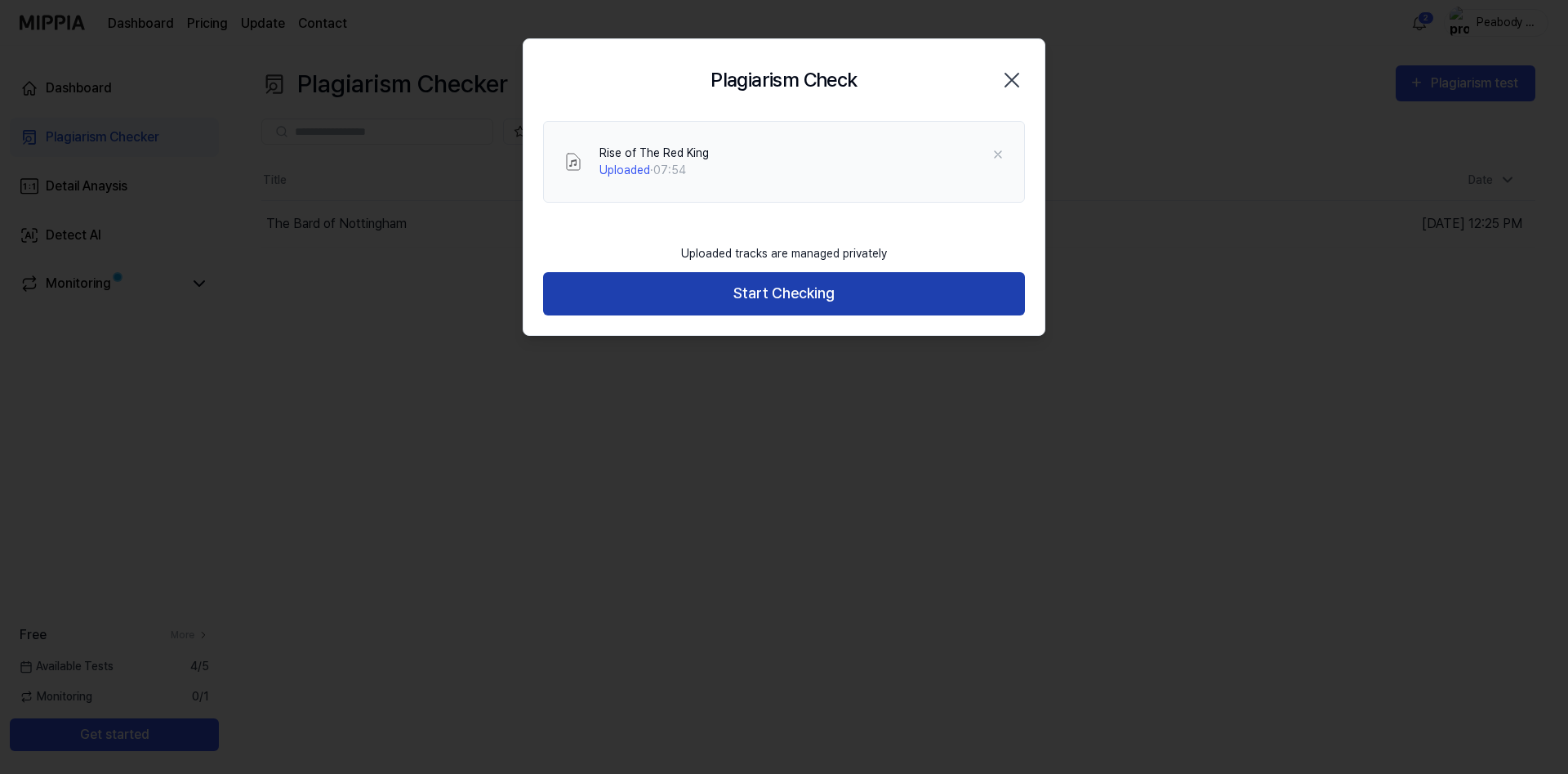
click at [791, 296] on button "Start Checking" at bounding box center [784, 293] width 482 height 44
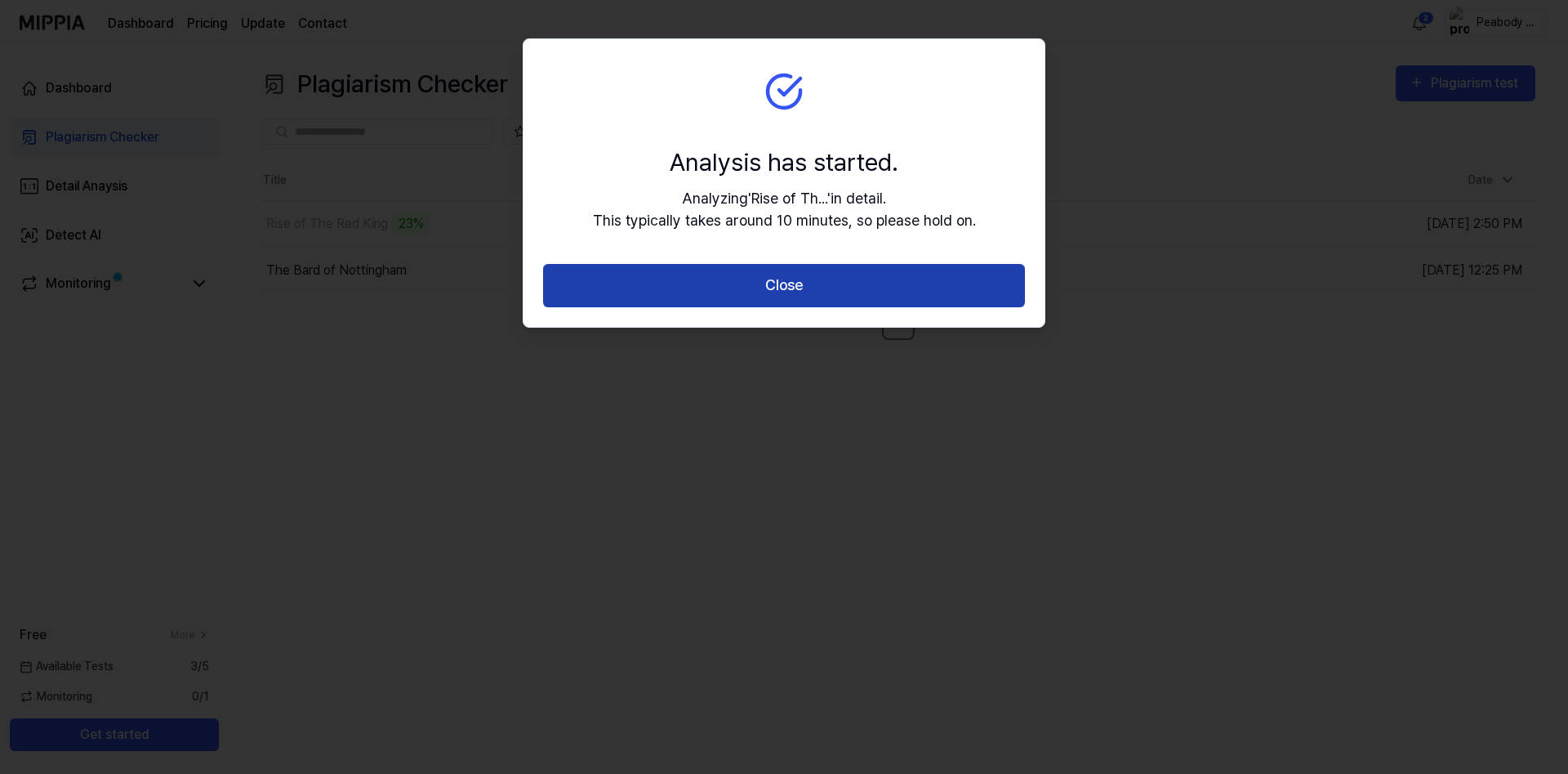
click at [792, 289] on button "Close" at bounding box center [784, 285] width 482 height 44
